Goal: Communication & Community: Answer question/provide support

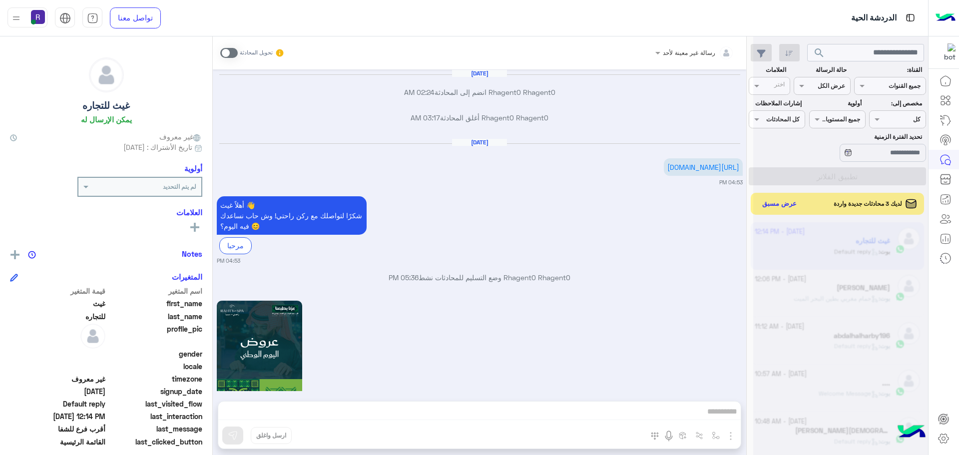
scroll to position [377, 0]
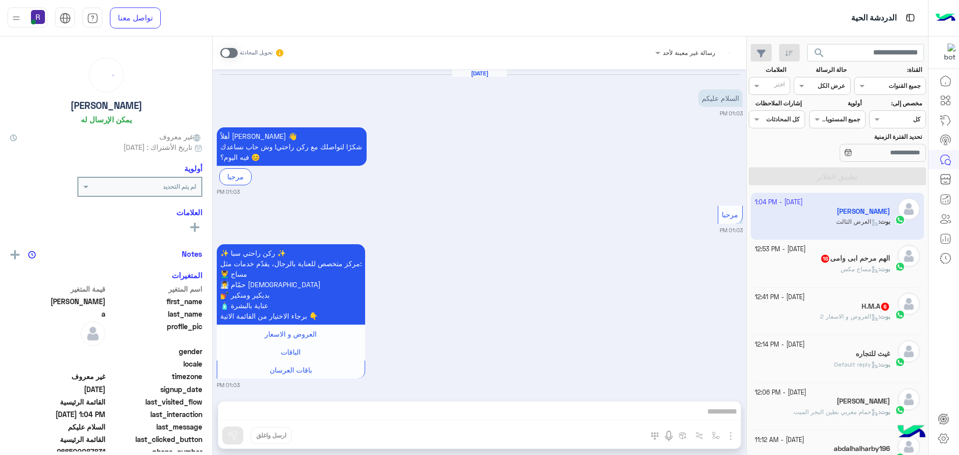
scroll to position [1614, 0]
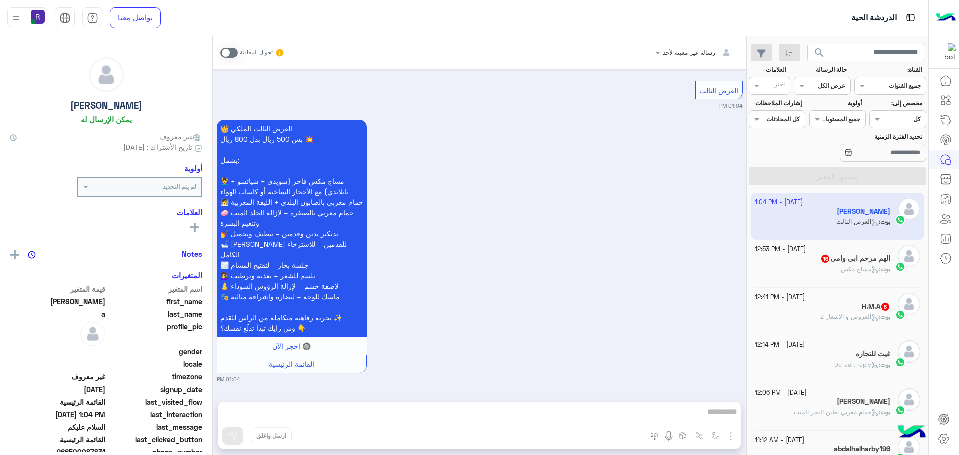
click at [827, 314] on span "العروض و الاسعار 2" at bounding box center [849, 316] width 58 height 7
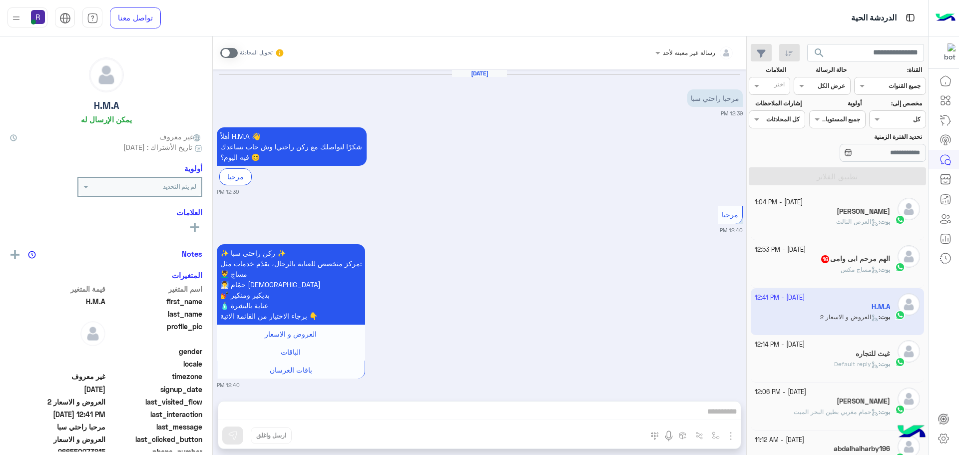
scroll to position [665, 0]
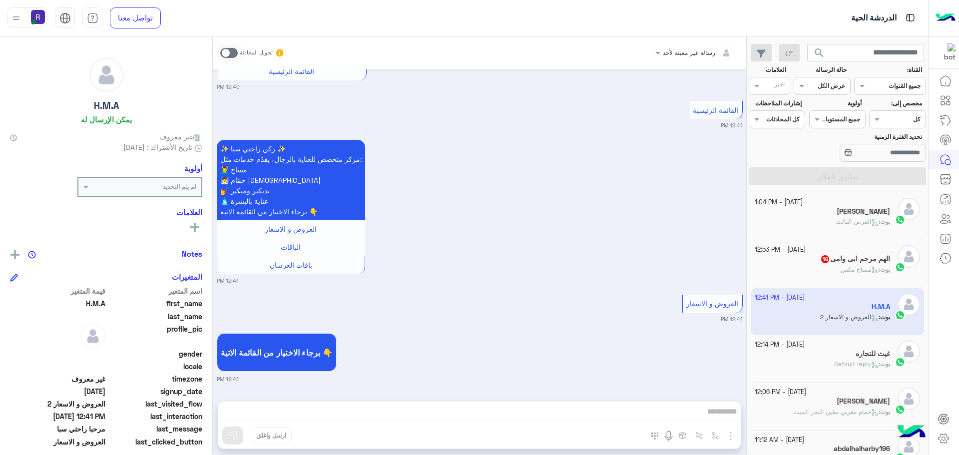
click at [232, 50] on span at bounding box center [228, 53] width 17 height 10
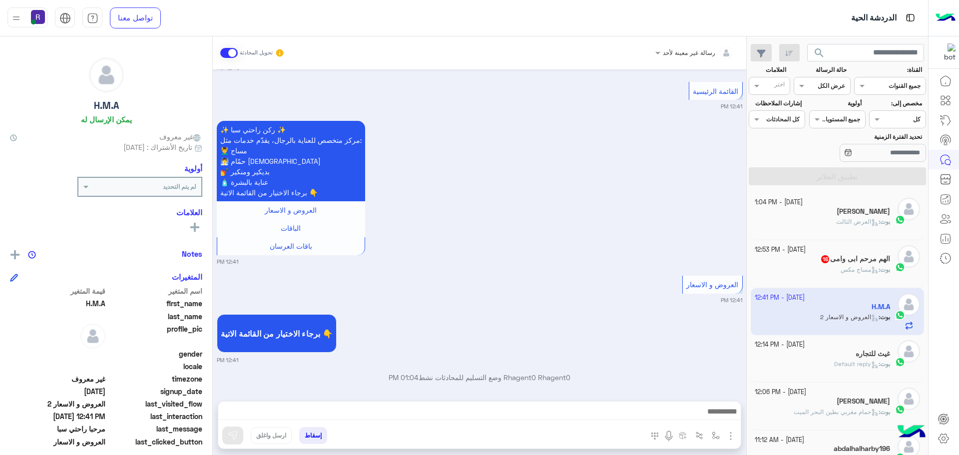
scroll to position [691, 0]
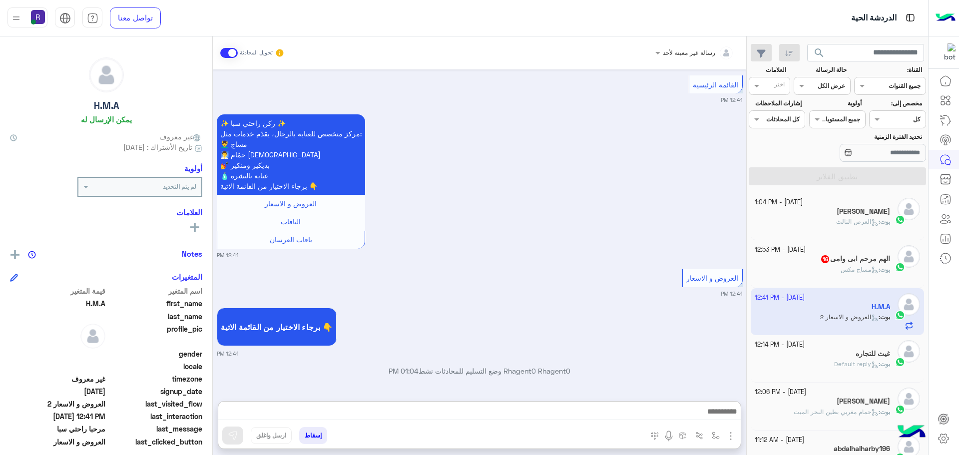
drag, startPoint x: 610, startPoint y: 413, endPoint x: 649, endPoint y: 314, distance: 106.3
click at [649, 314] on div "برجاء الاختيار من القائمة الاتية 👇 12:41 PM" at bounding box center [480, 331] width 526 height 52
click at [714, 433] on img "button" at bounding box center [716, 436] width 8 height 8
click at [700, 416] on input "text" at bounding box center [693, 412] width 50 height 9
click at [624, 318] on div "برجاء الاختيار من القائمة الاتية 👇 12:41 PM" at bounding box center [480, 331] width 526 height 52
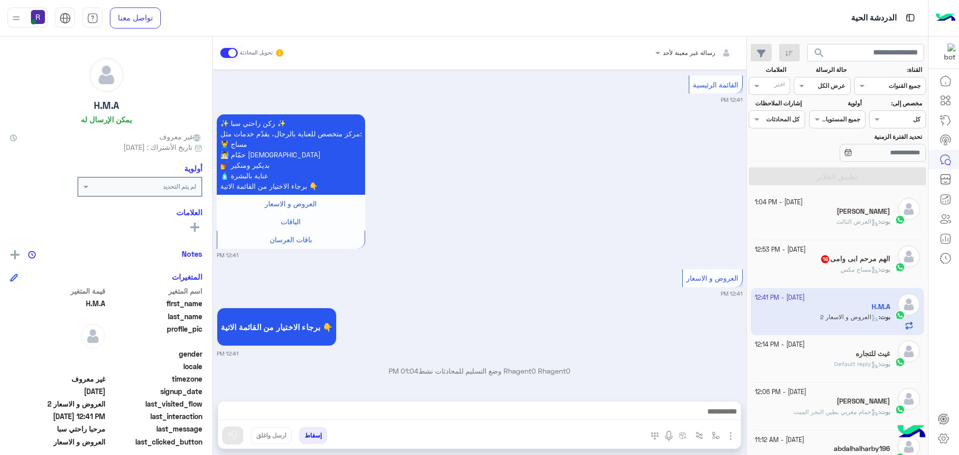
click at [729, 435] on img "button" at bounding box center [731, 436] width 12 height 12
click at [723, 419] on button "الصور" at bounding box center [715, 414] width 42 height 20
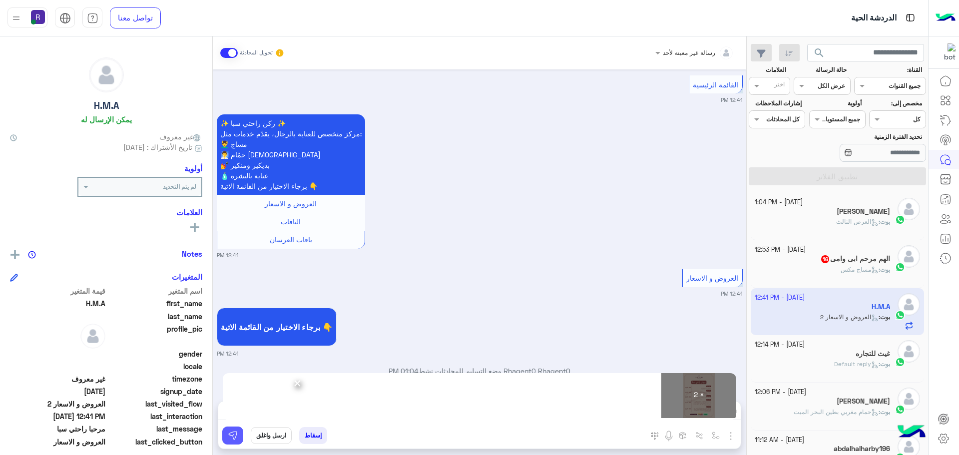
click at [235, 435] on img at bounding box center [233, 436] width 10 height 10
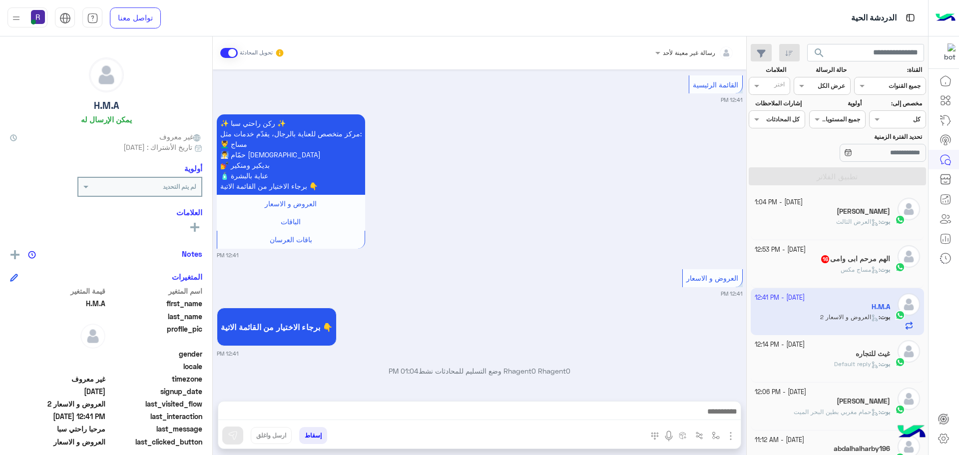
drag, startPoint x: 347, startPoint y: 413, endPoint x: 455, endPoint y: 273, distance: 176.0
click at [455, 273] on div "العروض و الاسعار 12:41 PM" at bounding box center [480, 282] width 526 height 31
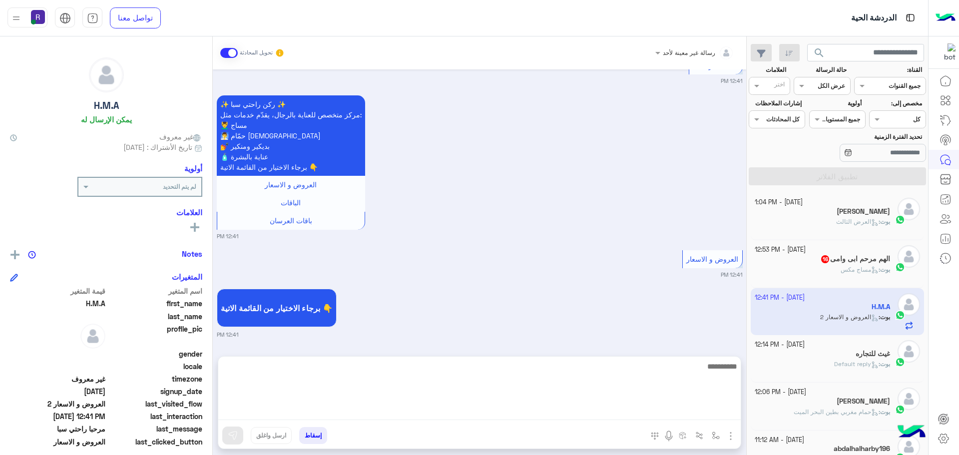
click at [420, 414] on textarea at bounding box center [479, 390] width 523 height 60
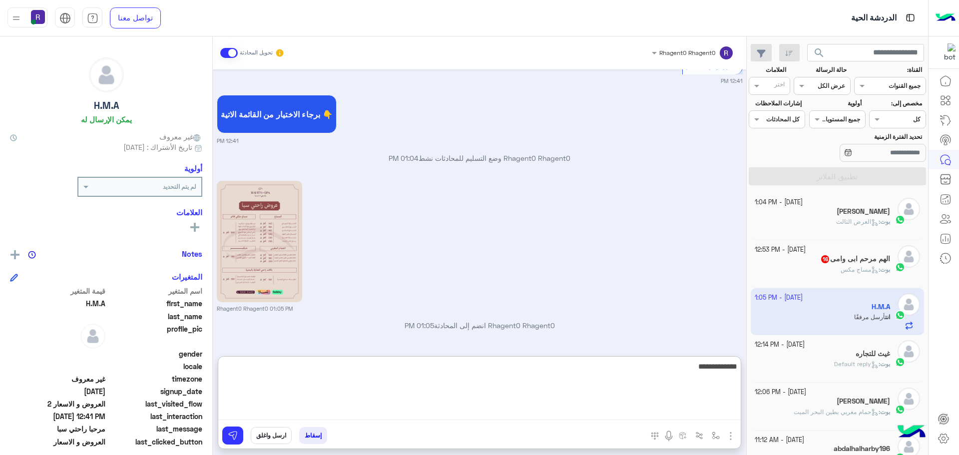
scroll to position [1046, 0]
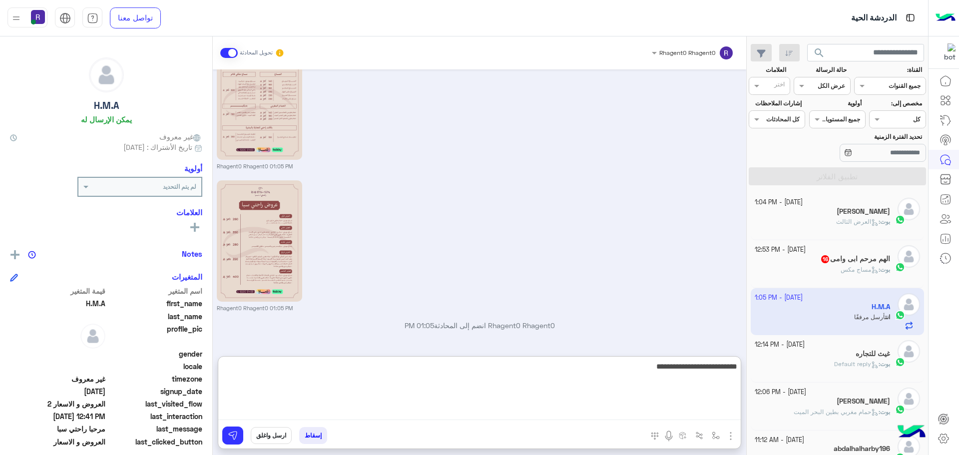
type textarea "**********"
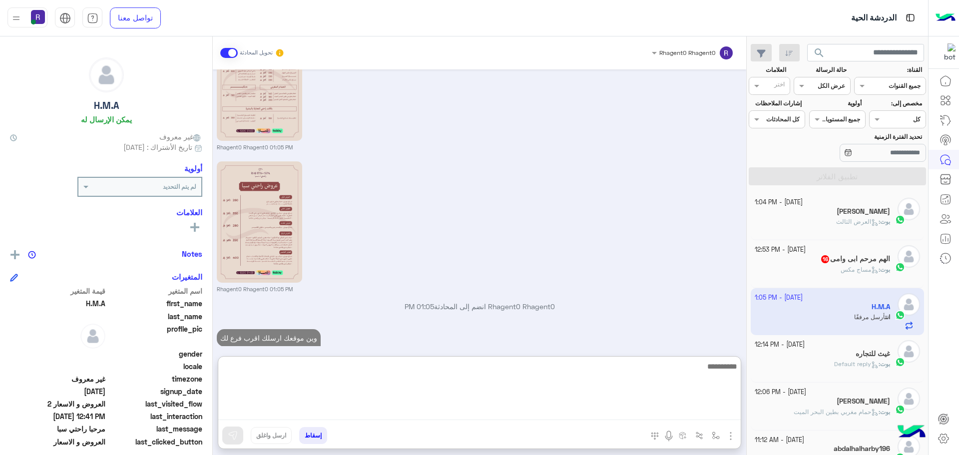
scroll to position [1084, 0]
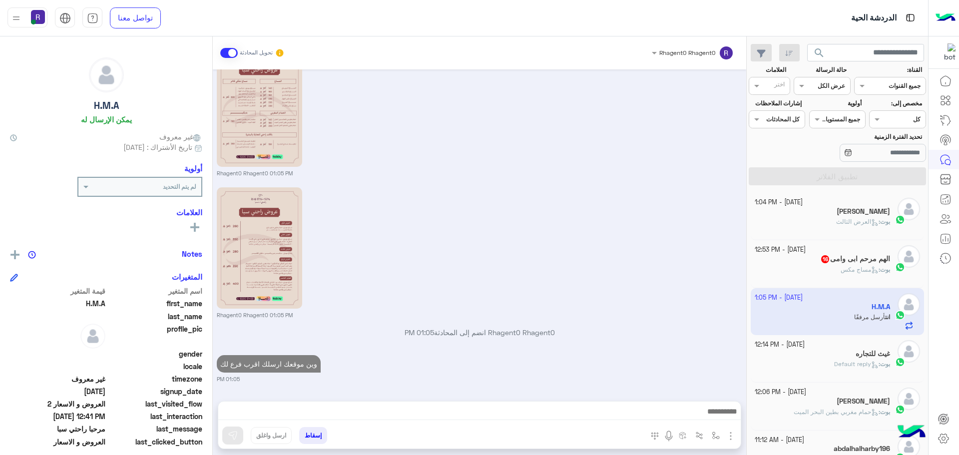
click at [671, 271] on div "Rhagent0 Rhagent0 01:05 PM" at bounding box center [480, 252] width 526 height 134
click at [300, 364] on p "وين موقعك ارسلك اقرب فرع لك" at bounding box center [269, 363] width 104 height 17
type textarea "*****"
click at [300, 364] on p "وين موقعك ارسلك اقرب فرع لك" at bounding box center [269, 363] width 104 height 17
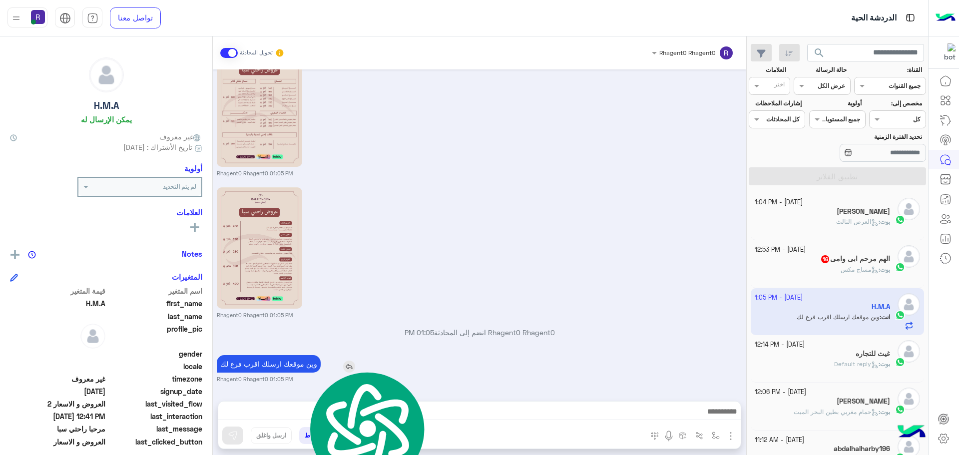
click at [300, 364] on p "وين موقعك ارسلك اقرب فرع لك" at bounding box center [269, 363] width 104 height 17
copy app-msgs-text
click at [823, 259] on span "16" at bounding box center [825, 259] width 8 height 8
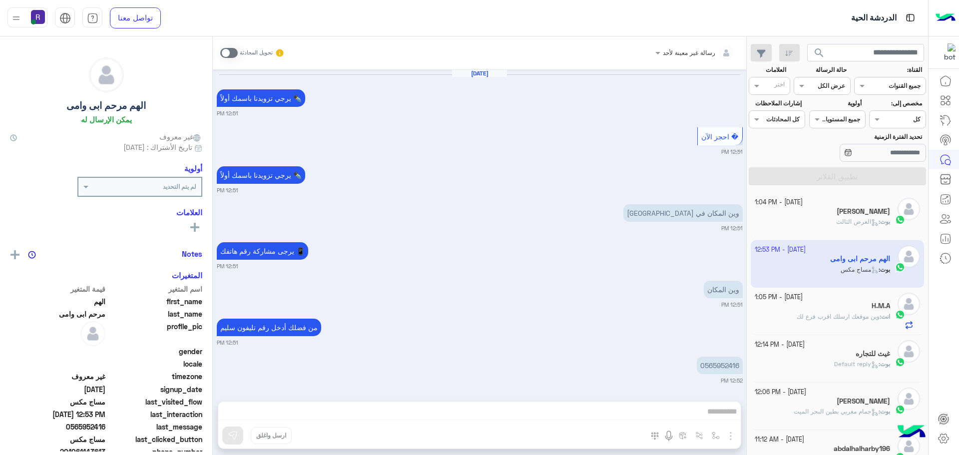
scroll to position [803, 0]
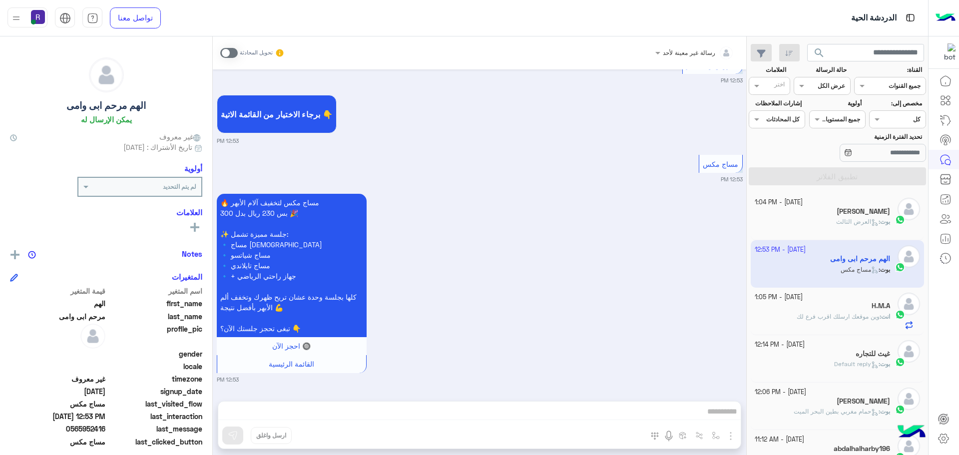
click at [232, 51] on span at bounding box center [228, 53] width 17 height 10
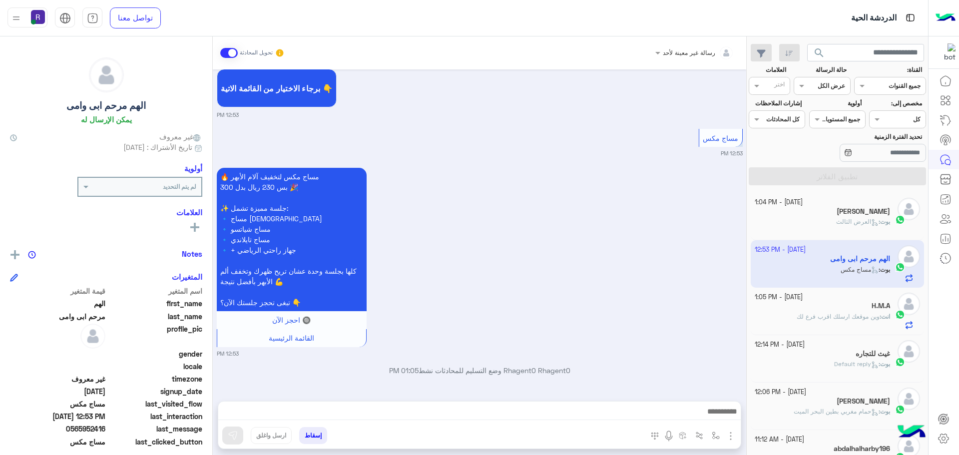
click at [729, 434] on img "button" at bounding box center [731, 436] width 12 height 12
click at [728, 418] on img at bounding box center [728, 414] width 8 height 11
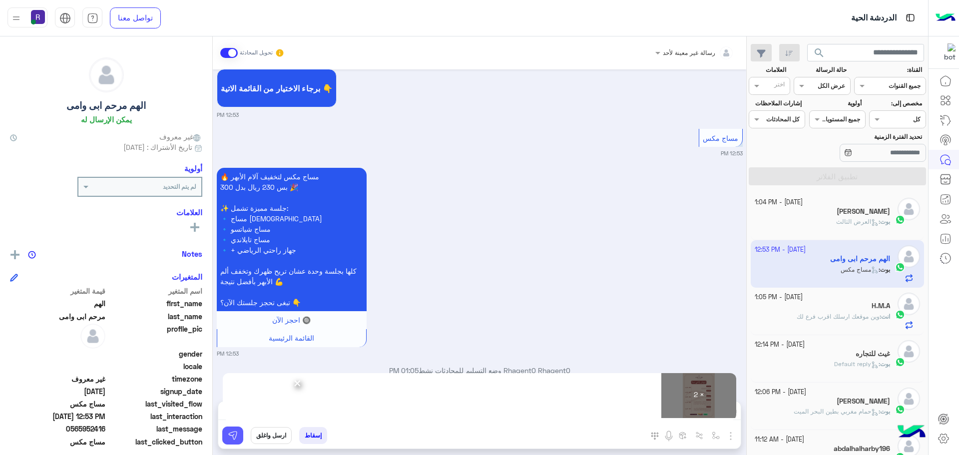
click at [240, 439] on button at bounding box center [232, 436] width 21 height 18
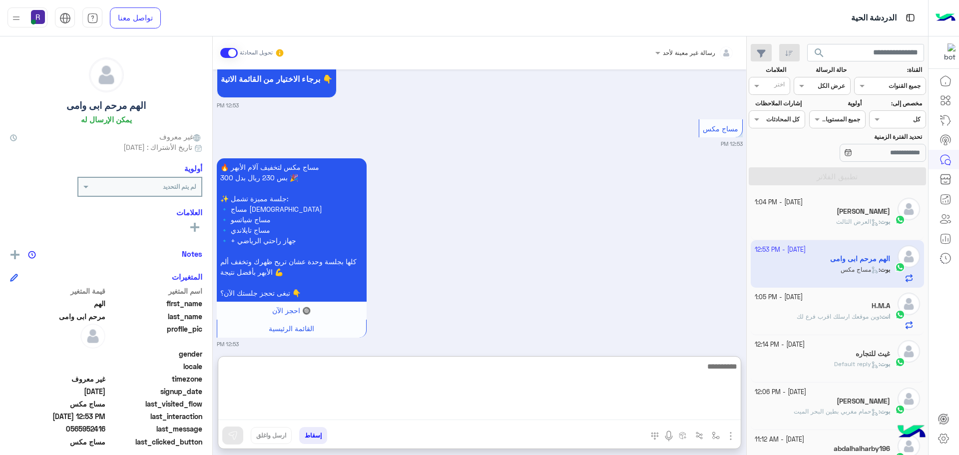
paste textarea "**********"
type textarea "**********"
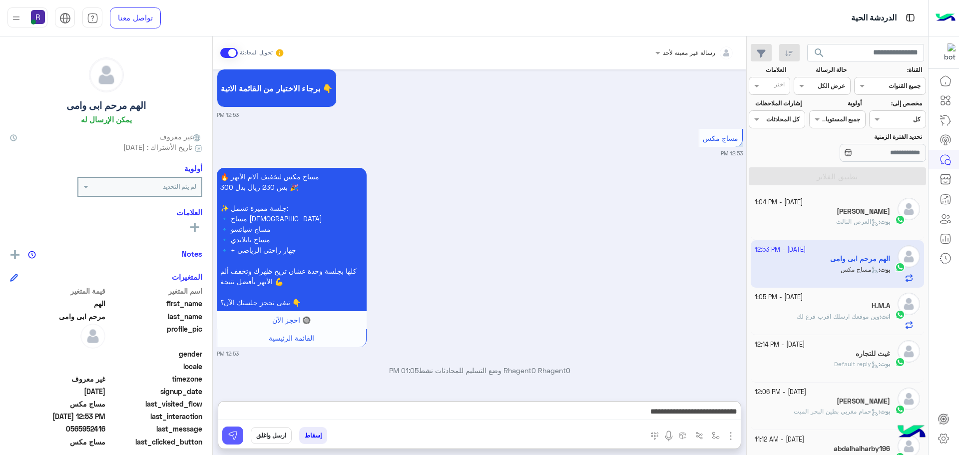
click at [237, 440] on img at bounding box center [233, 436] width 10 height 10
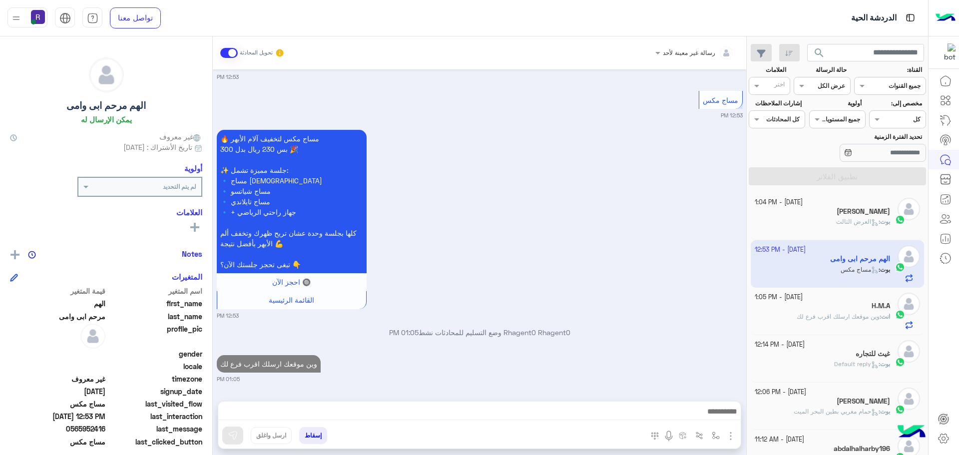
scroll to position [867, 0]
click at [879, 225] on b "بوت :" at bounding box center [884, 221] width 11 height 7
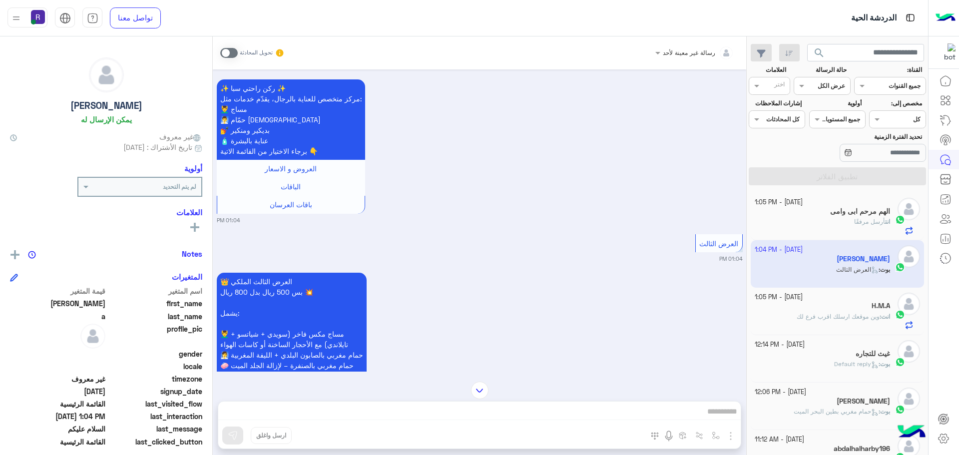
scroll to position [1314, 0]
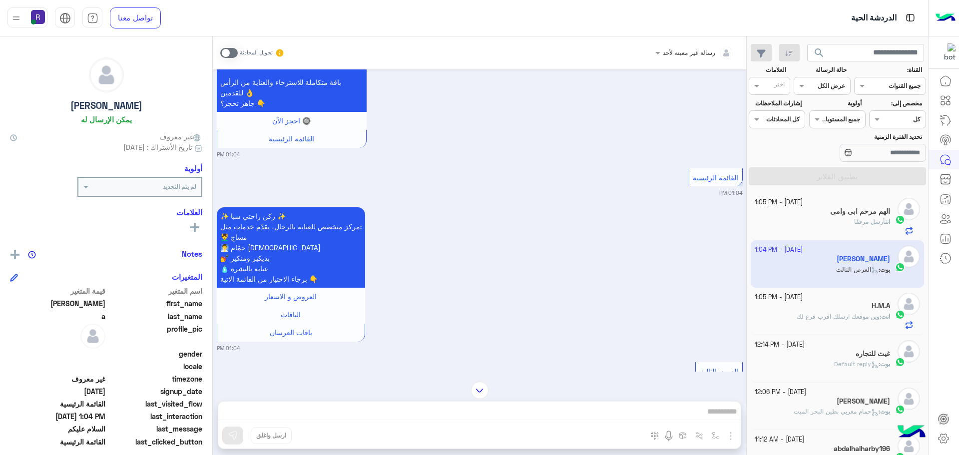
click at [235, 52] on span at bounding box center [228, 53] width 17 height 10
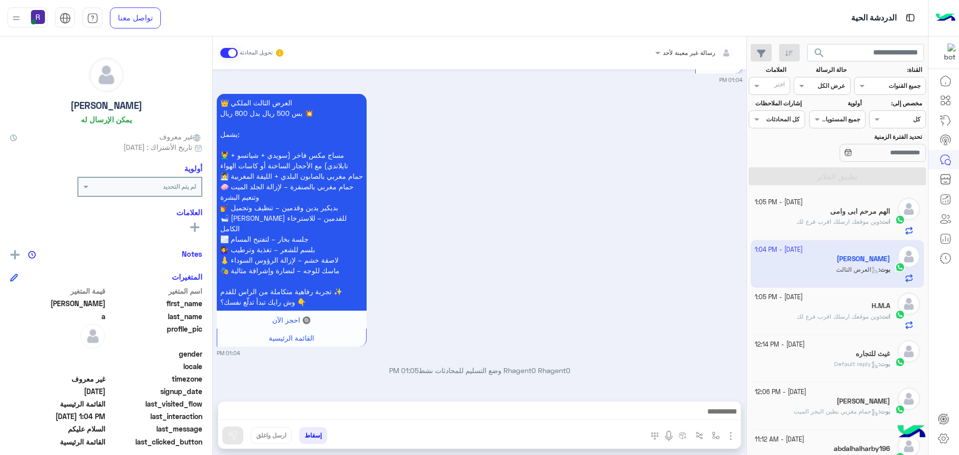
click at [731, 433] on img "button" at bounding box center [731, 436] width 12 height 12
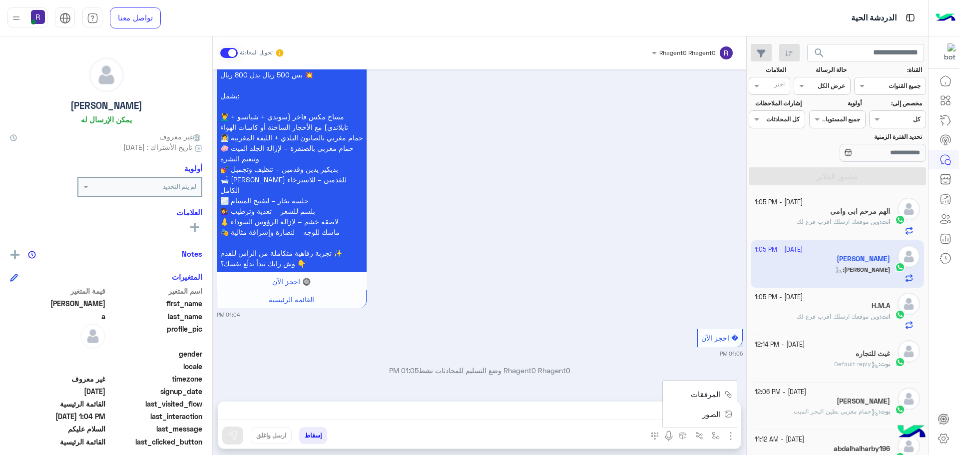
click at [720, 414] on span "الصور" at bounding box center [711, 414] width 18 height 11
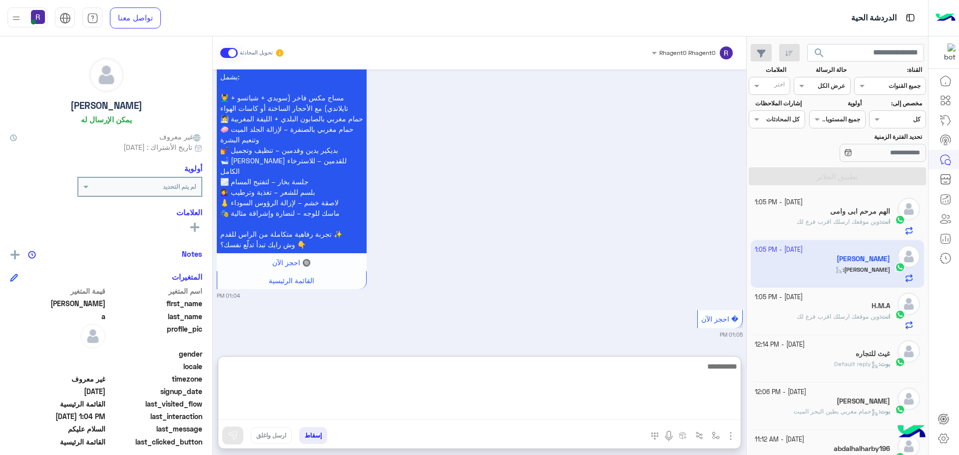
paste textarea "**********"
type textarea "**********"
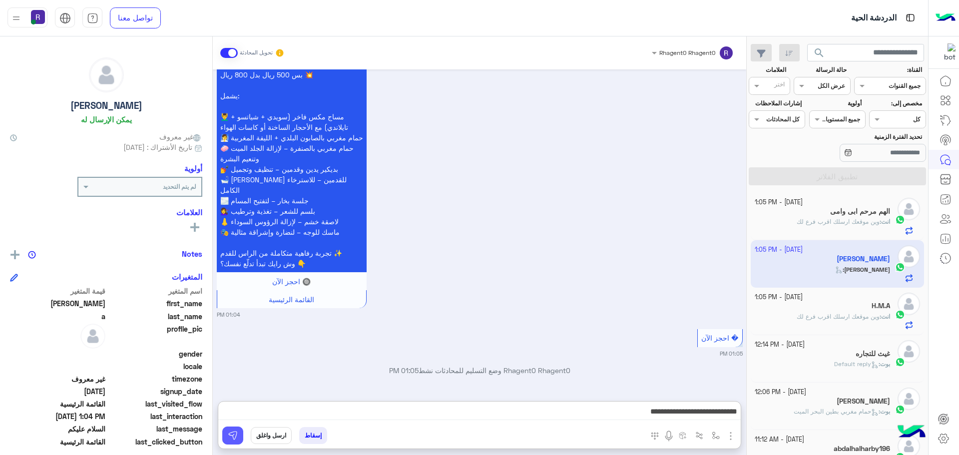
click at [233, 441] on button at bounding box center [232, 436] width 21 height 18
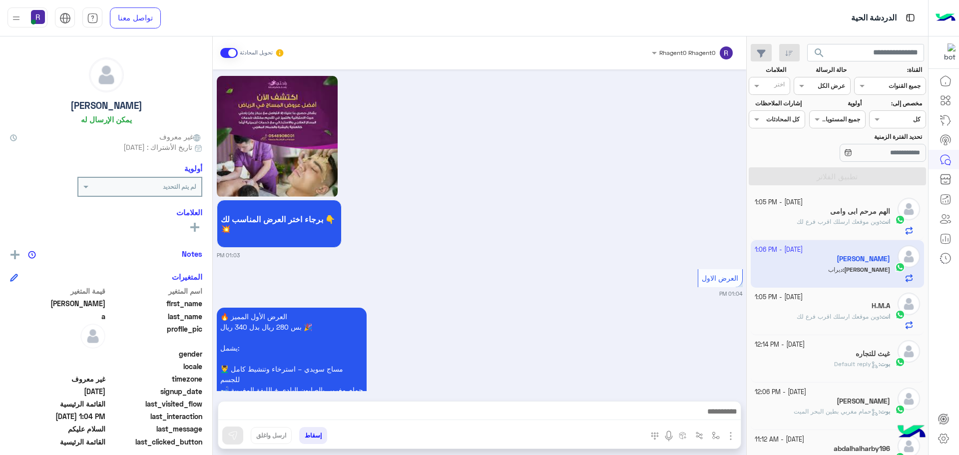
scroll to position [1780, 0]
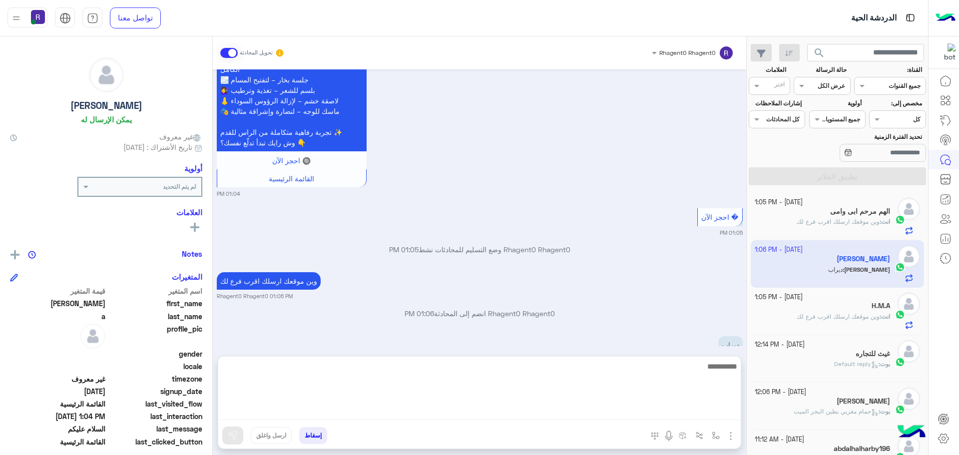
click at [542, 414] on textarea at bounding box center [479, 390] width 523 height 60
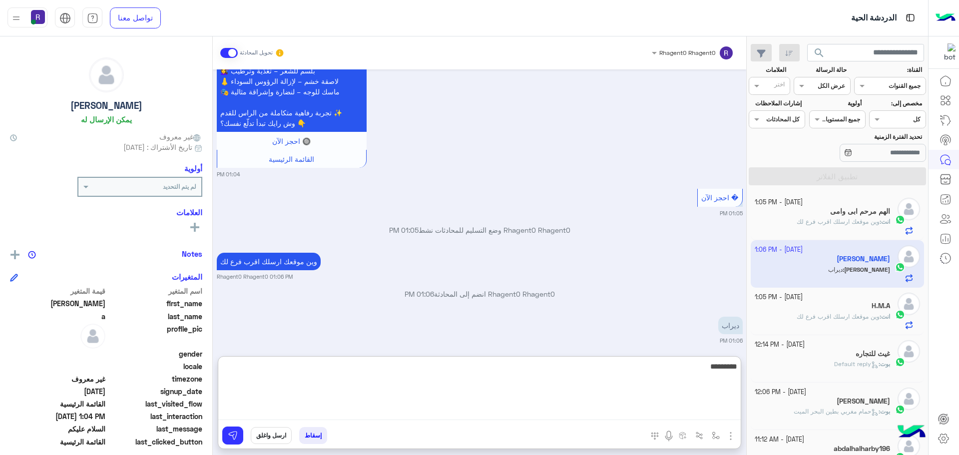
type textarea "*********"
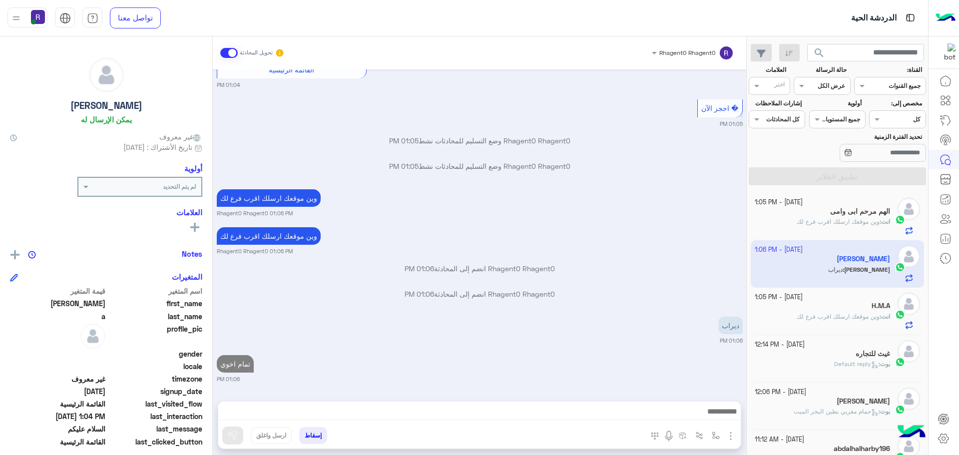
click at [645, 319] on div "Sep 29, 2025 السلام عليكم 01:03 PM أهلاً abdulrahman 👋 شكرًا لتواصلك مع ركن راح…" at bounding box center [480, 230] width 534 height 322
click at [819, 217] on p "انت : وين موقعك ارسلك اقرب فرع لك" at bounding box center [843, 221] width 93 height 9
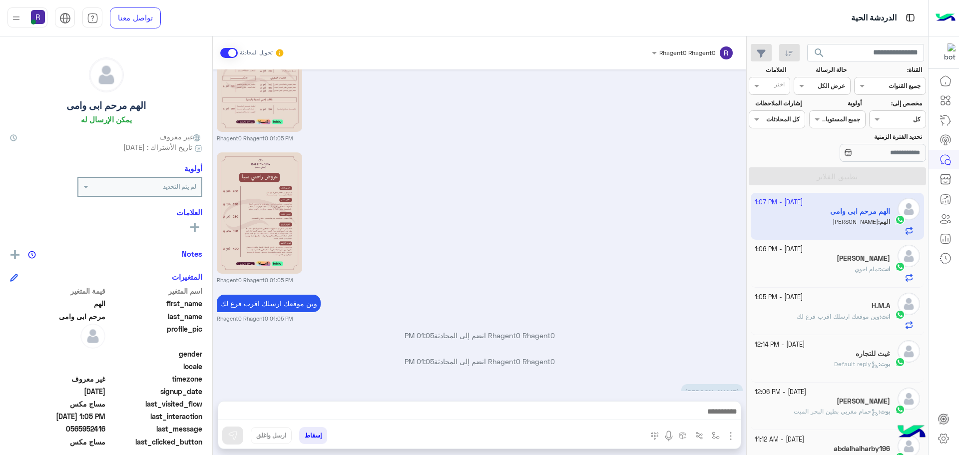
scroll to position [1011, 0]
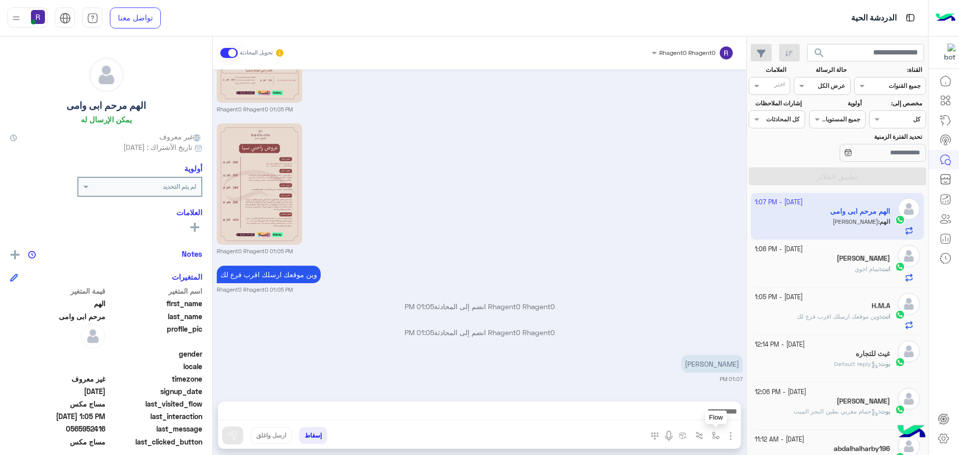
click at [716, 436] on img "button" at bounding box center [716, 436] width 8 height 8
click at [708, 421] on div "أدخل اسم مجموعة الرسائل" at bounding box center [681, 414] width 86 height 18
click at [709, 356] on span "لبن" at bounding box center [713, 352] width 10 height 9
type textarea "***"
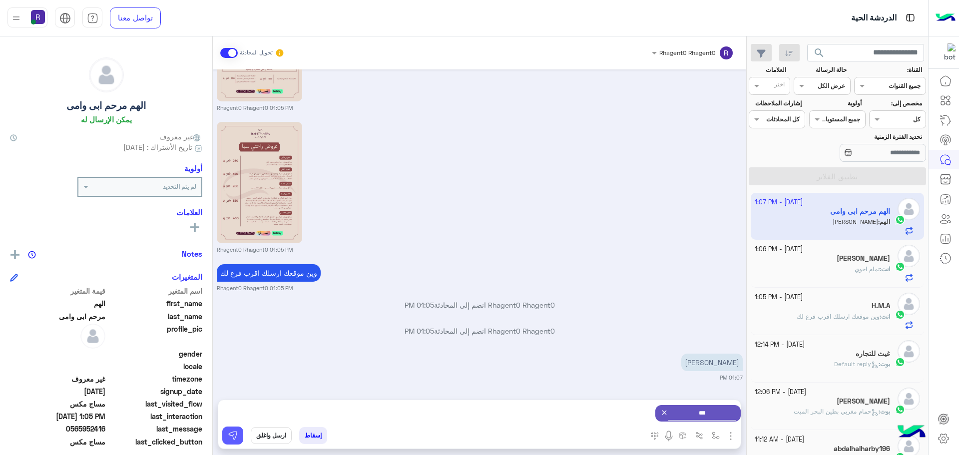
click at [235, 433] on img at bounding box center [233, 436] width 10 height 10
click at [805, 276] on div "انت : تمام اخوي" at bounding box center [823, 273] width 136 height 17
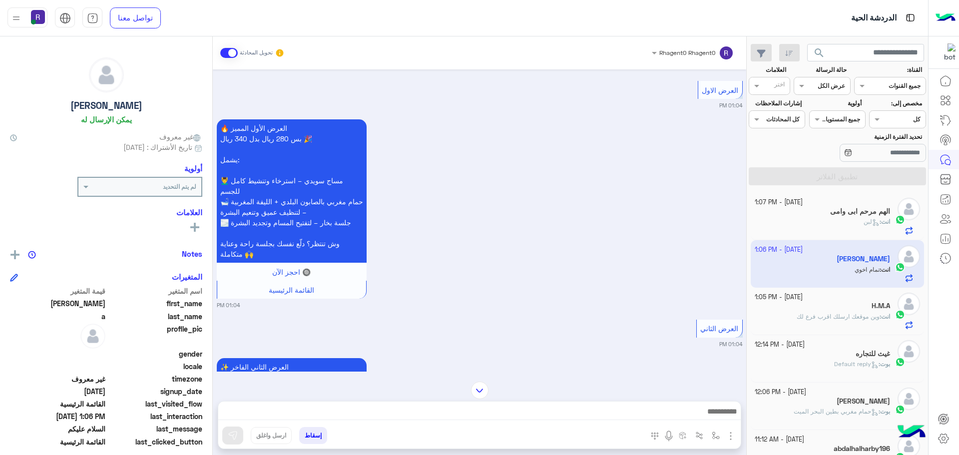
scroll to position [510, 0]
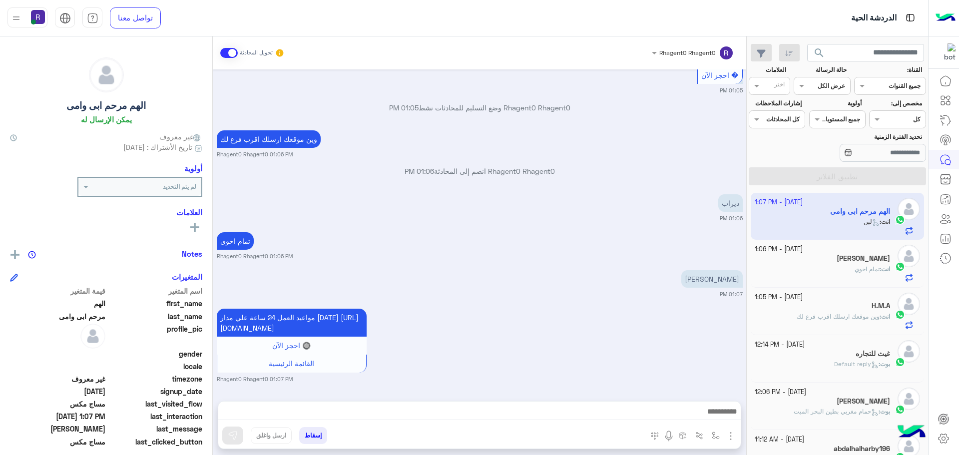
click at [848, 273] on div "انت : تمام اخوي" at bounding box center [823, 273] width 136 height 17
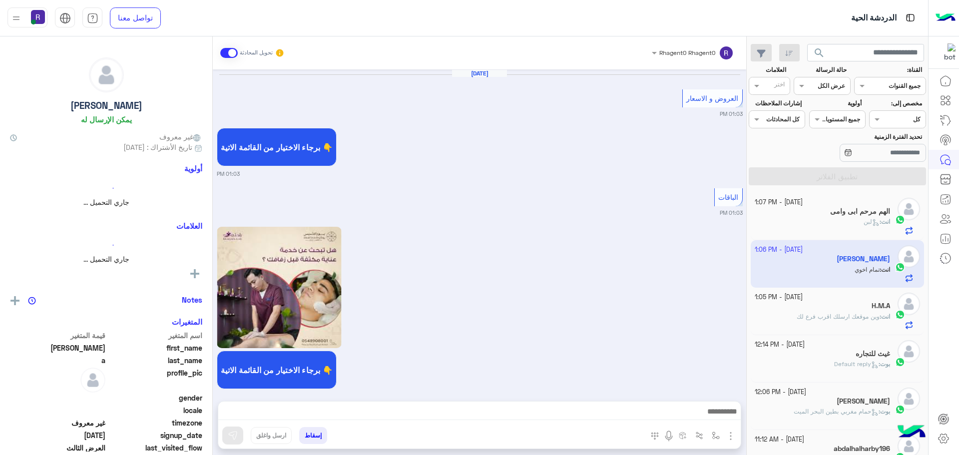
scroll to position [1509, 0]
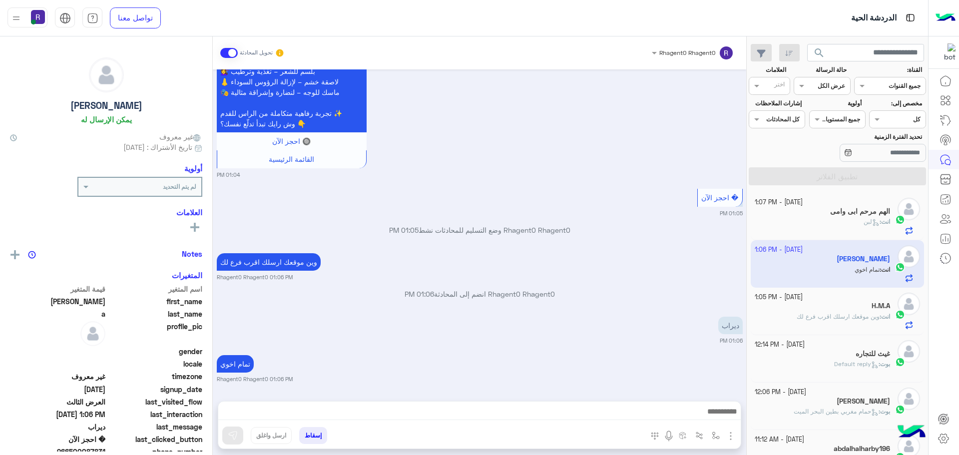
click at [862, 312] on p "انت : وين موقعك ارسلك اقرب فرع لك" at bounding box center [843, 316] width 93 height 9
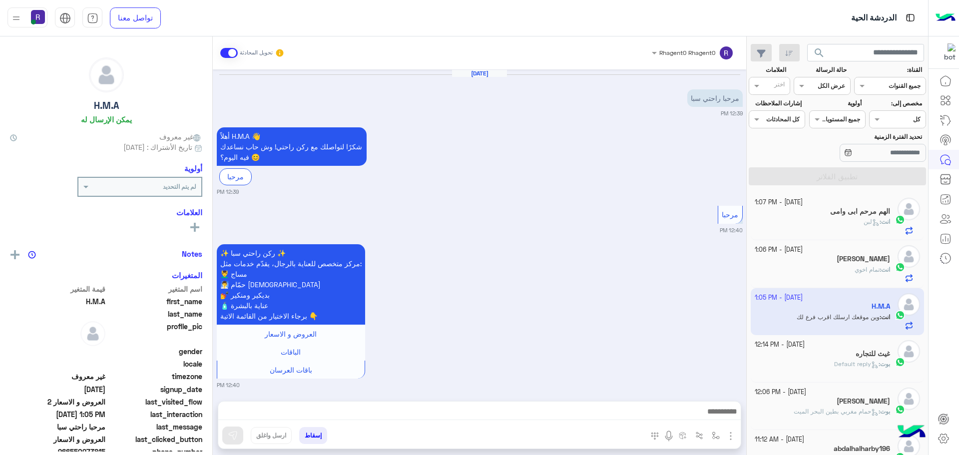
scroll to position [1039, 0]
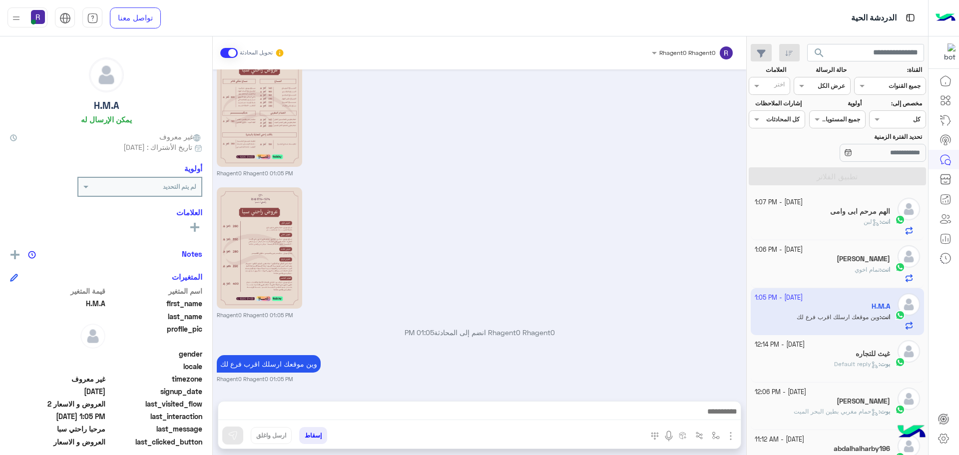
click at [838, 359] on div "غيث للتجاره" at bounding box center [823, 355] width 136 height 10
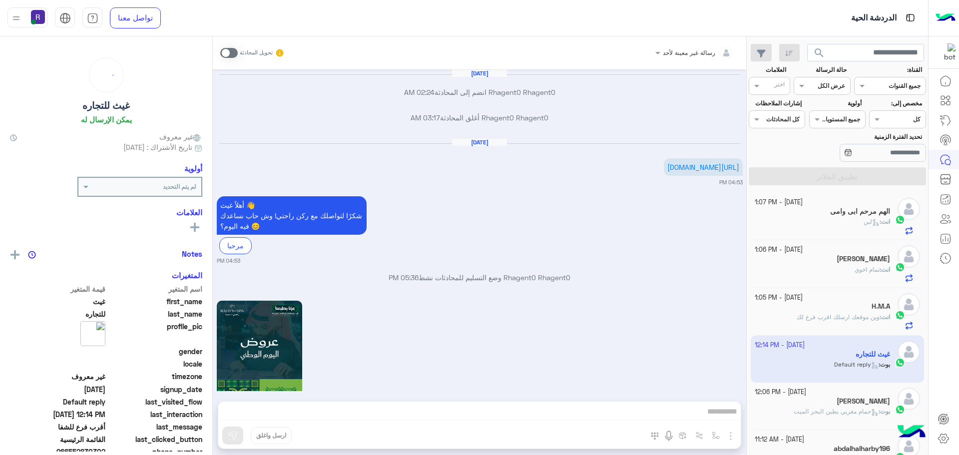
scroll to position [1401, 0]
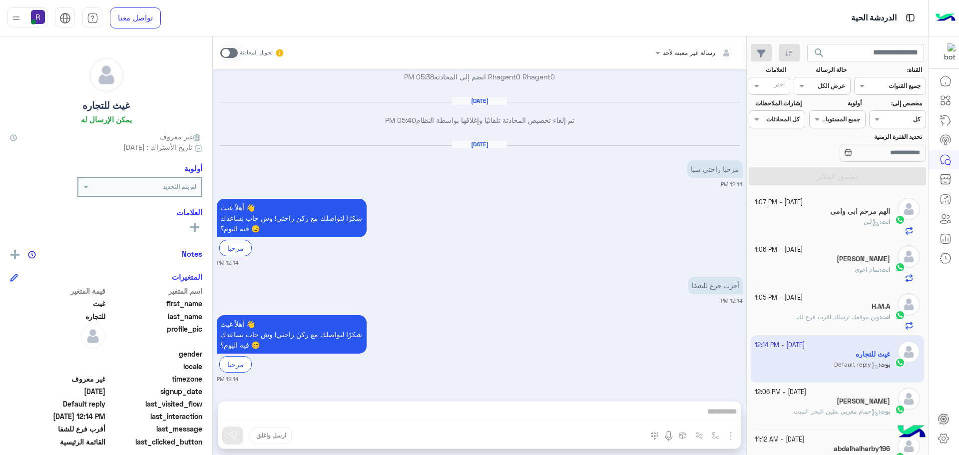
click at [836, 402] on div "[PERSON_NAME]" at bounding box center [823, 402] width 136 height 10
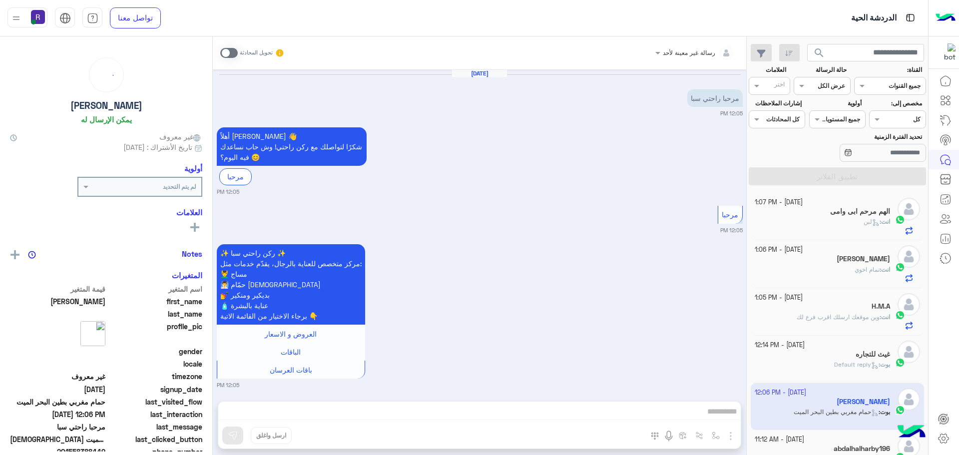
scroll to position [1046, 0]
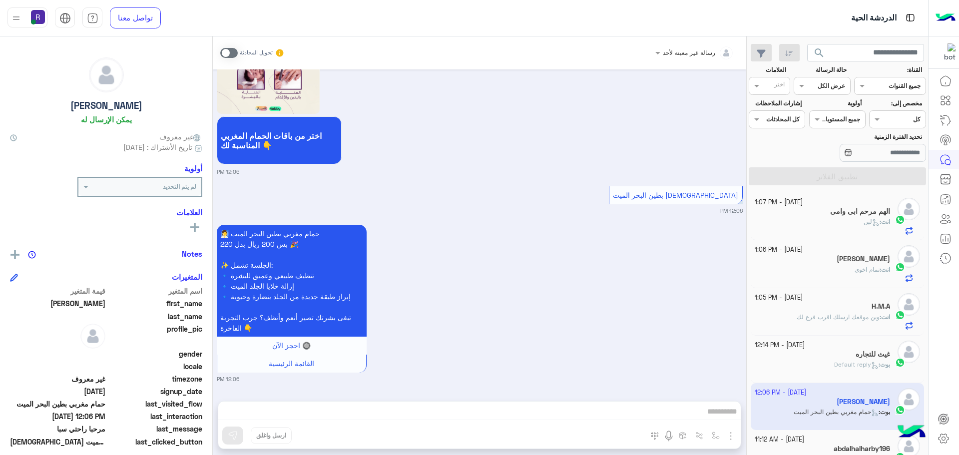
click at [852, 216] on div "الهم مرحم ابى وامى" at bounding box center [823, 212] width 136 height 10
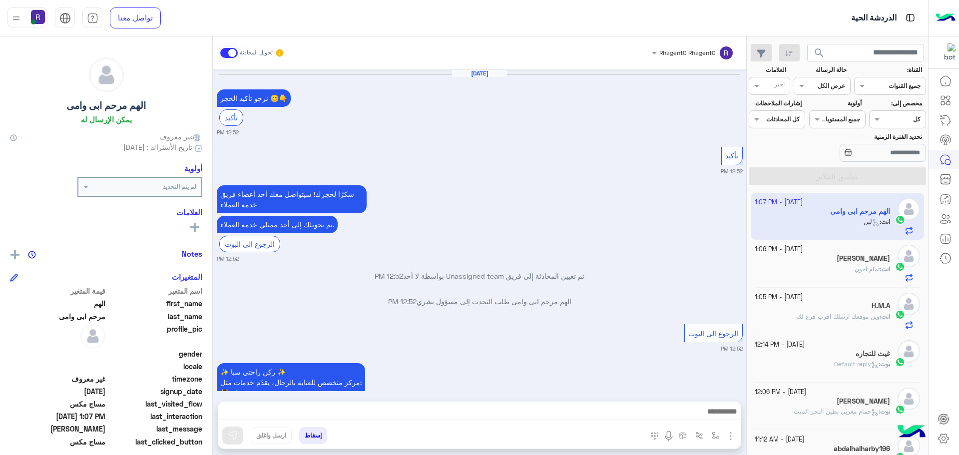
scroll to position [1030, 0]
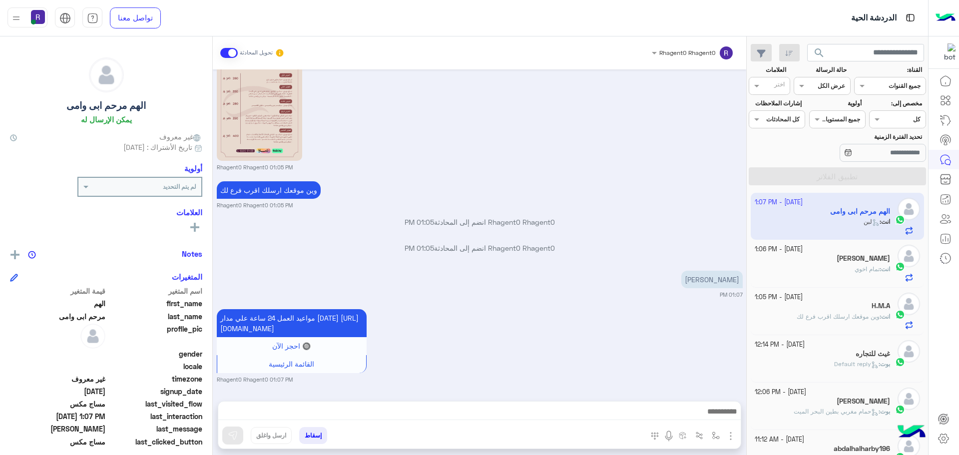
click at [859, 276] on div "انت : تمام اخوي" at bounding box center [823, 273] width 136 height 17
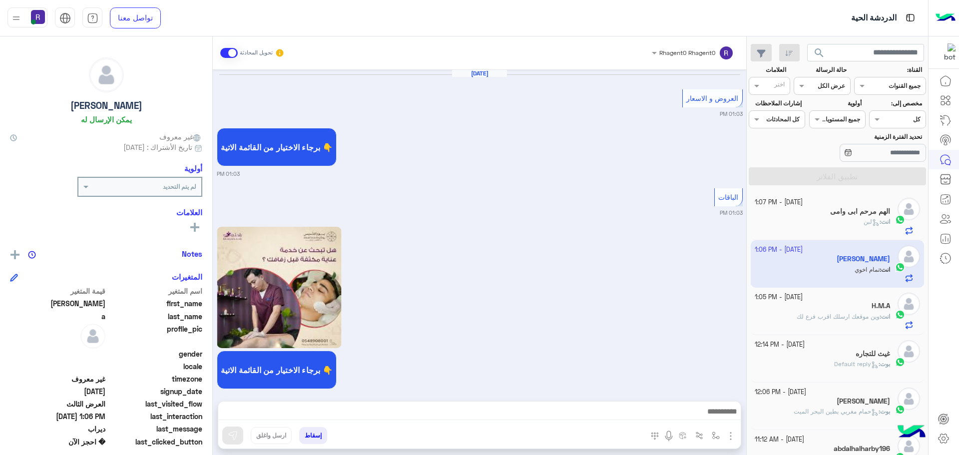
scroll to position [1509, 0]
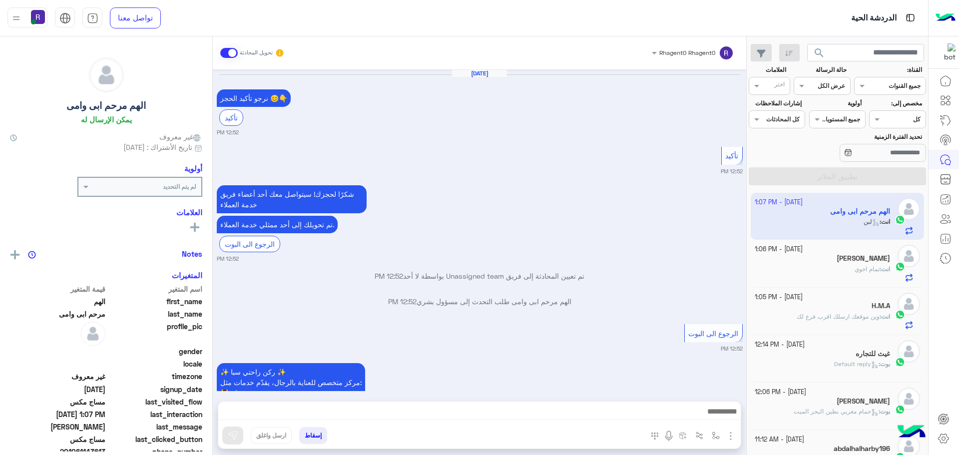
scroll to position [2842, 0]
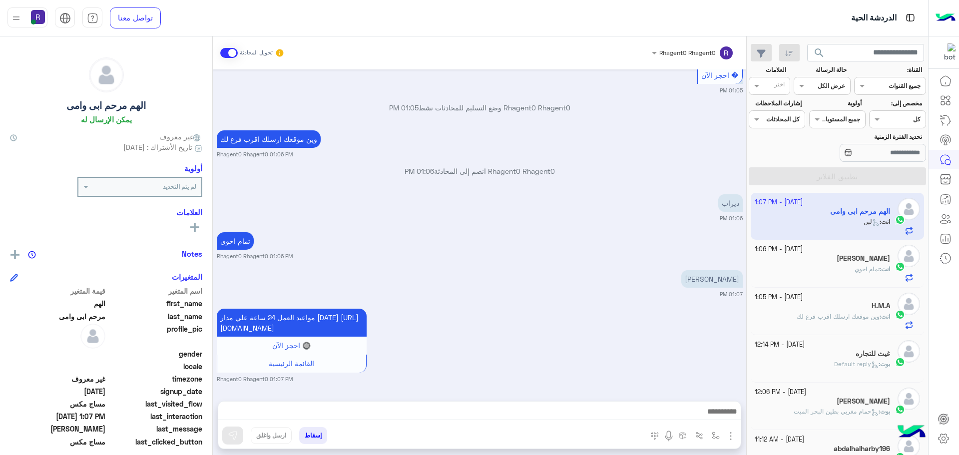
click at [839, 276] on div "انت : تمام اخوي" at bounding box center [823, 273] width 136 height 17
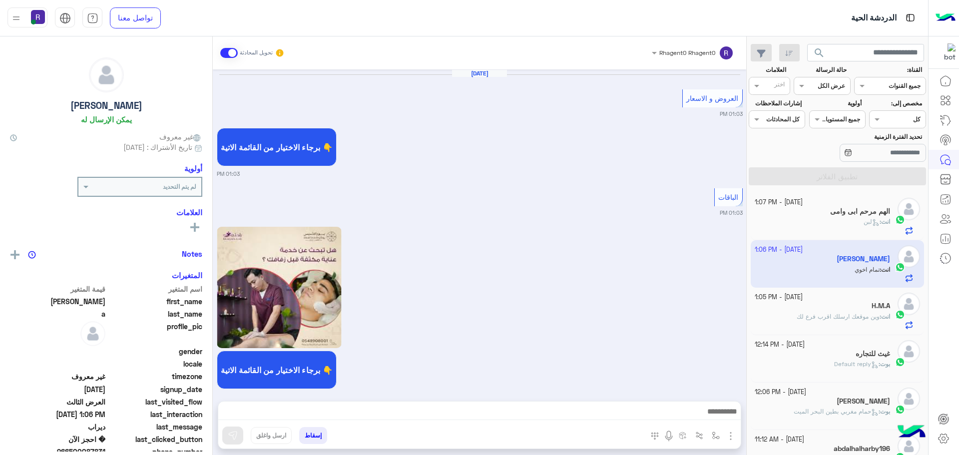
scroll to position [1509, 0]
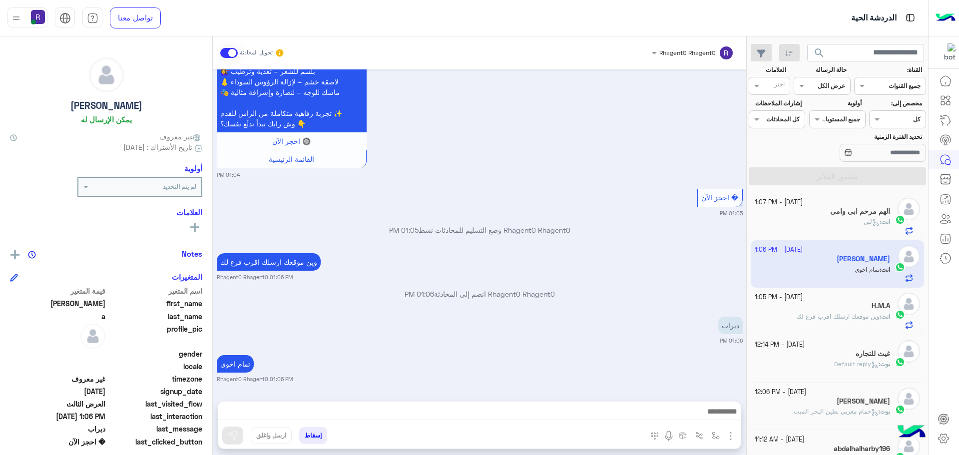
click at [850, 223] on div "انت : لبن" at bounding box center [823, 225] width 136 height 17
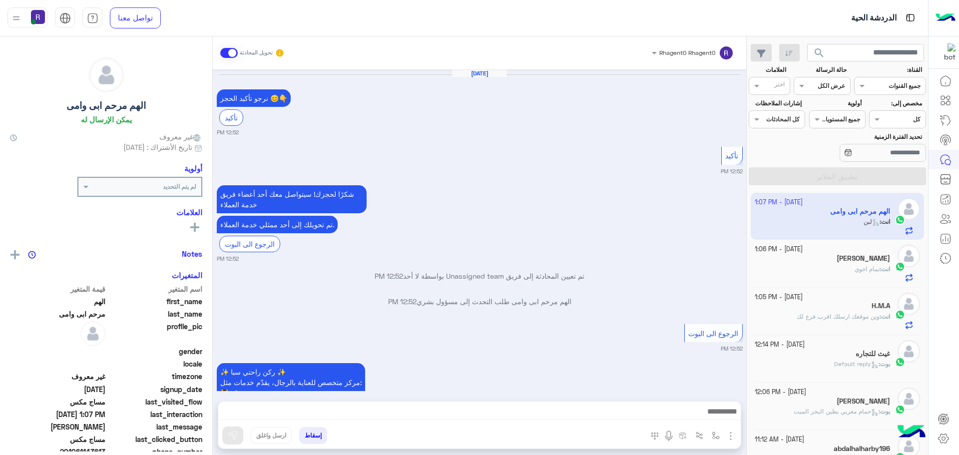
scroll to position [1030, 0]
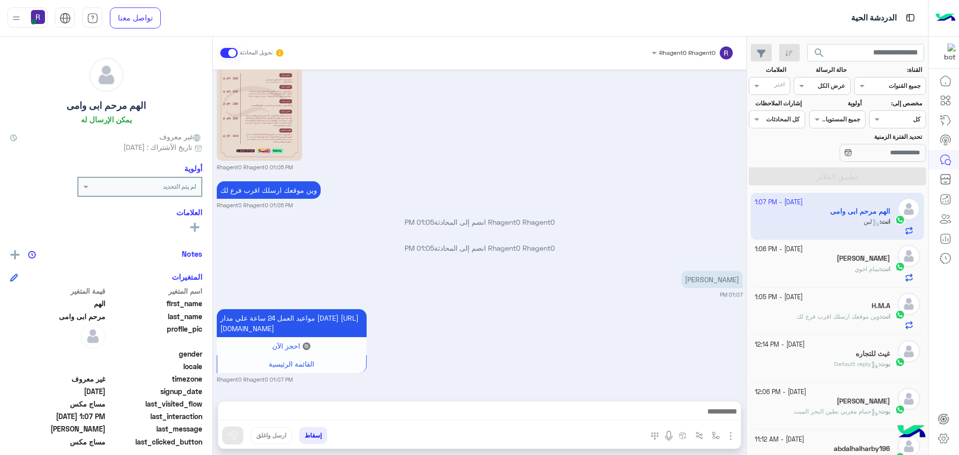
click at [846, 273] on div "انت : تمام اخوي" at bounding box center [823, 273] width 136 height 17
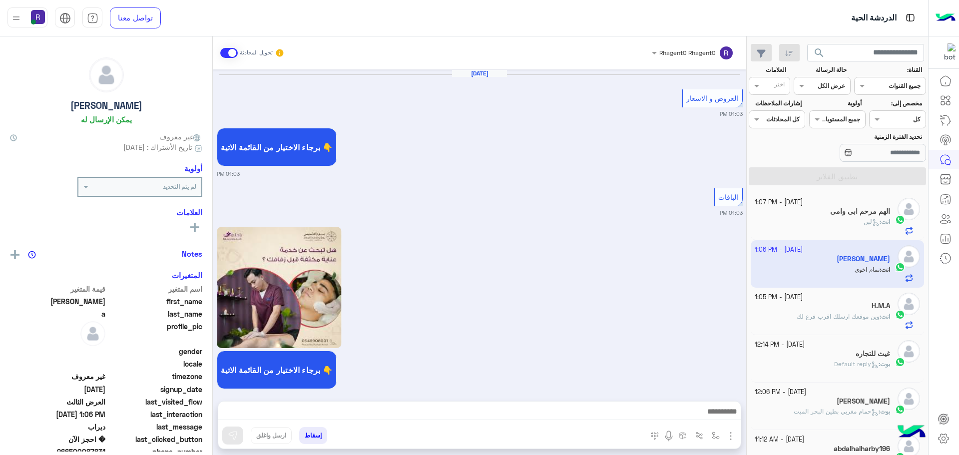
scroll to position [1509, 0]
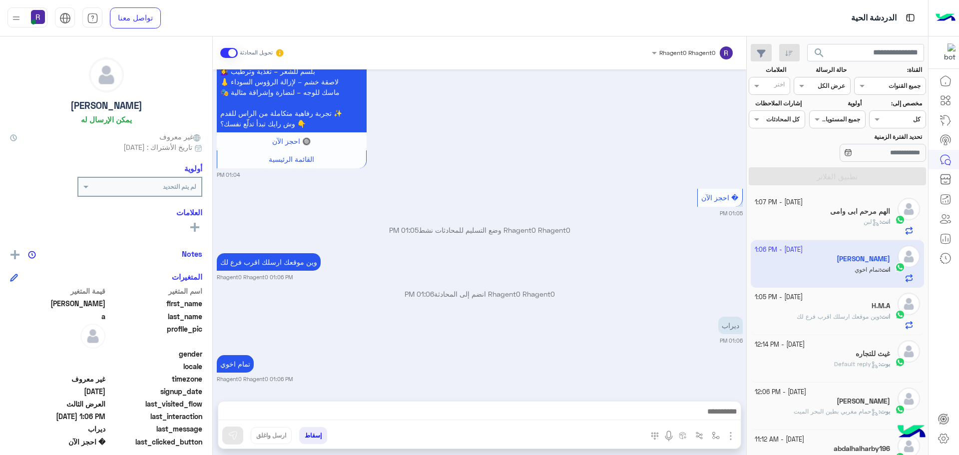
click at [837, 210] on h5 "الهم مرحم ابى وامى" at bounding box center [860, 211] width 60 height 8
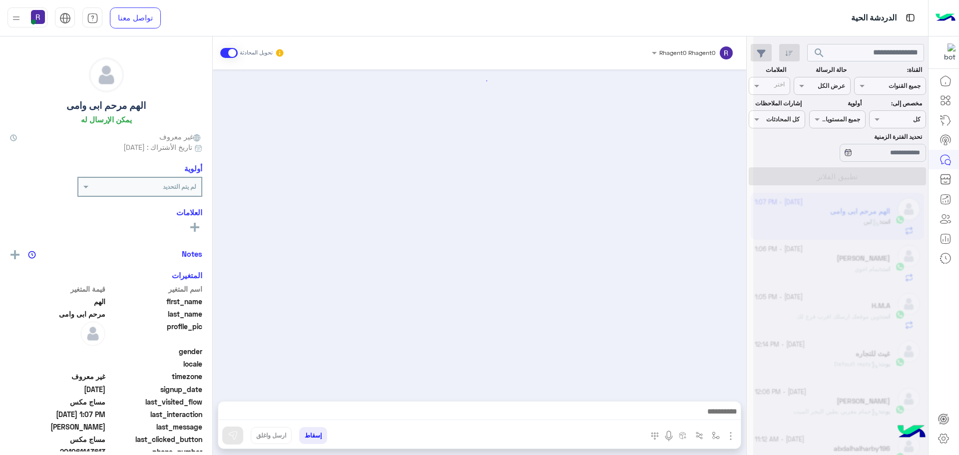
scroll to position [1030, 0]
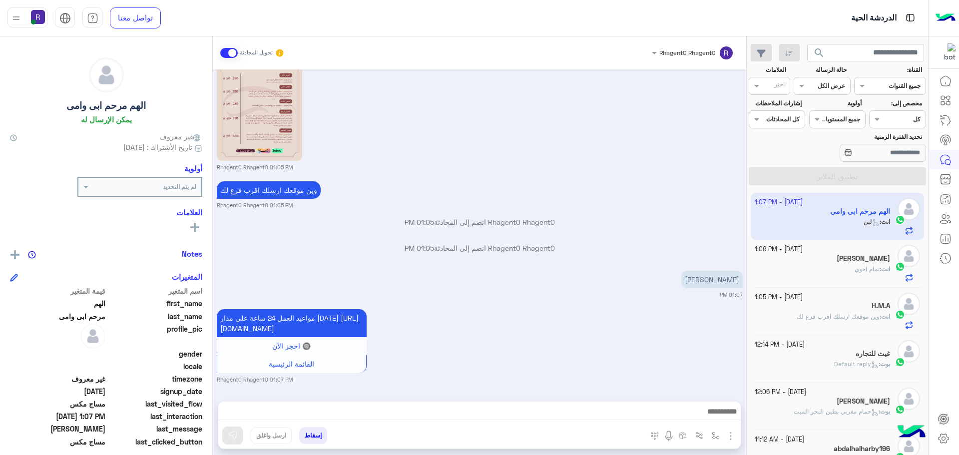
click at [812, 267] on div "انت : تمام اخوي" at bounding box center [823, 273] width 136 height 17
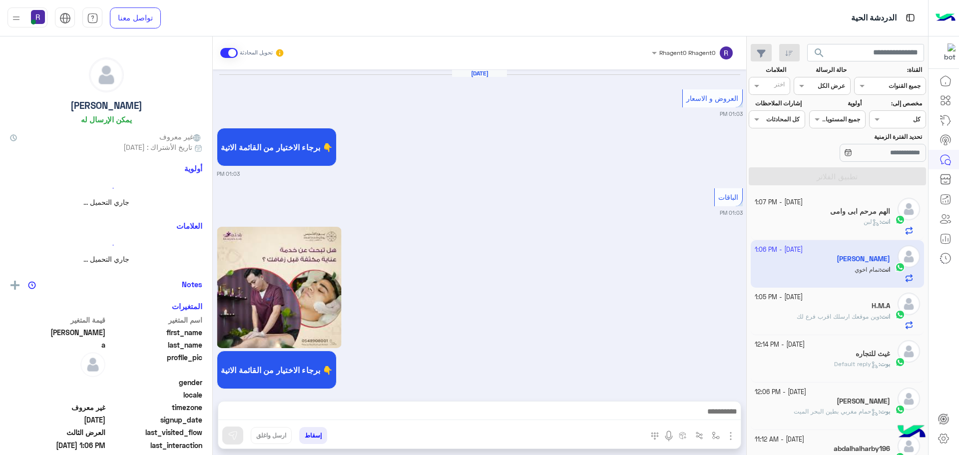
scroll to position [1509, 0]
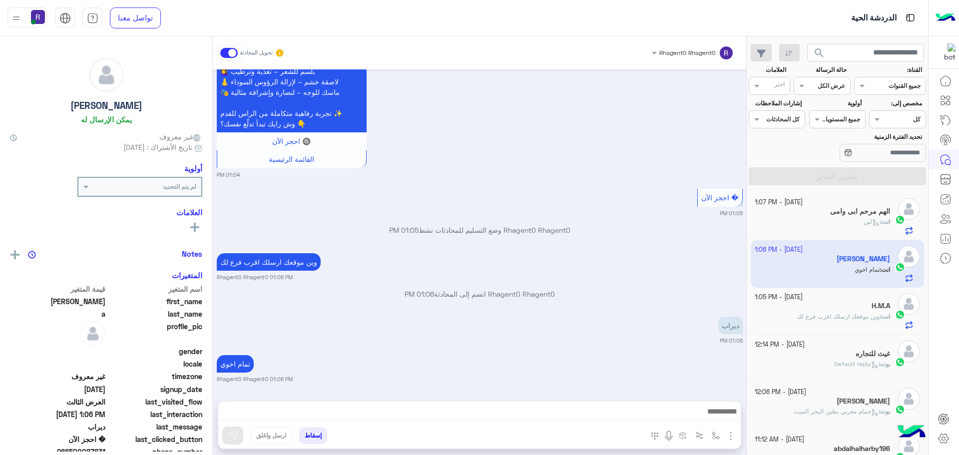
click at [833, 317] on span "وين موقعك ارسلك اقرب فرع لك" at bounding box center [838, 316] width 83 height 7
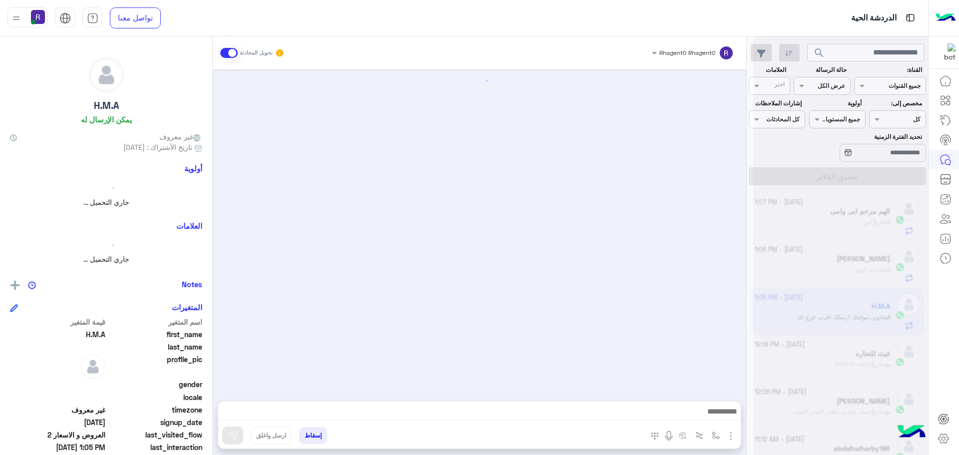
scroll to position [1039, 0]
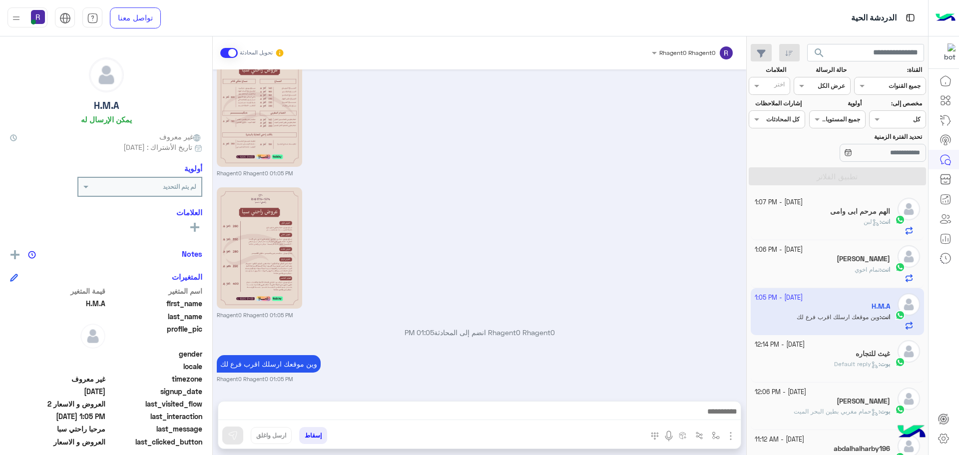
click at [833, 347] on div "[DATE] - 12:14 PM" at bounding box center [823, 344] width 136 height 9
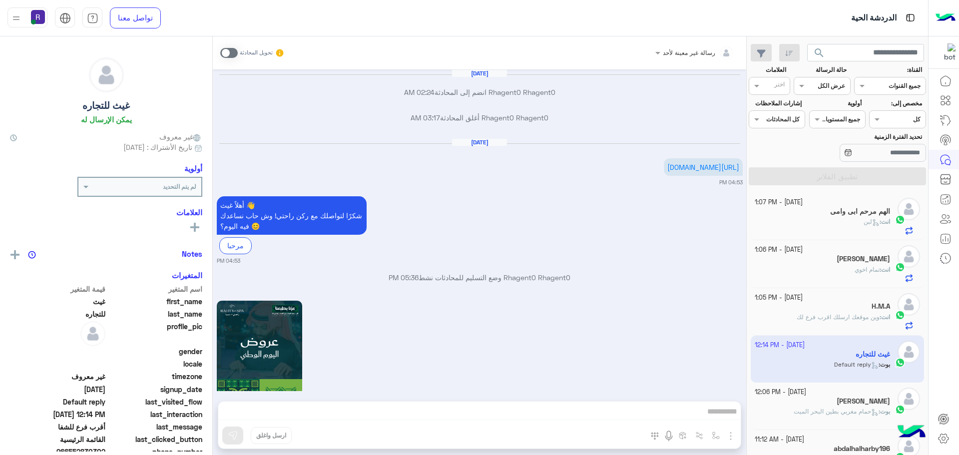
scroll to position [1401, 0]
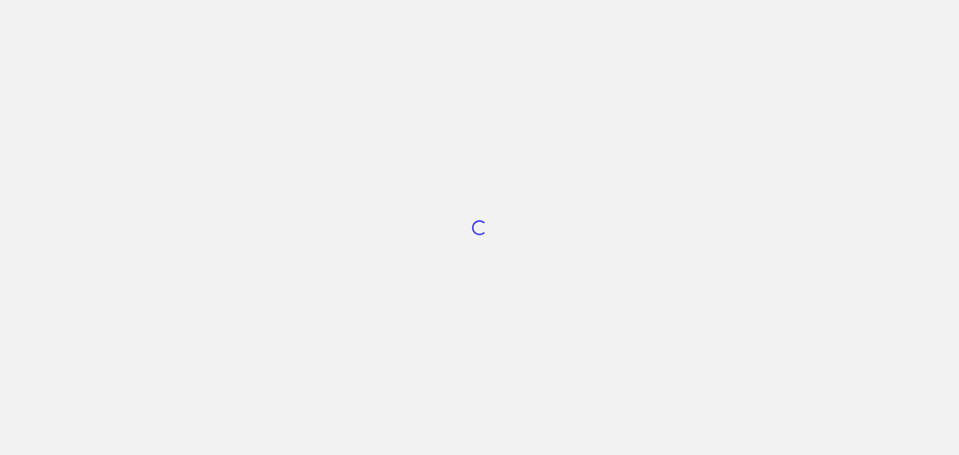
scroll to position [377, 0]
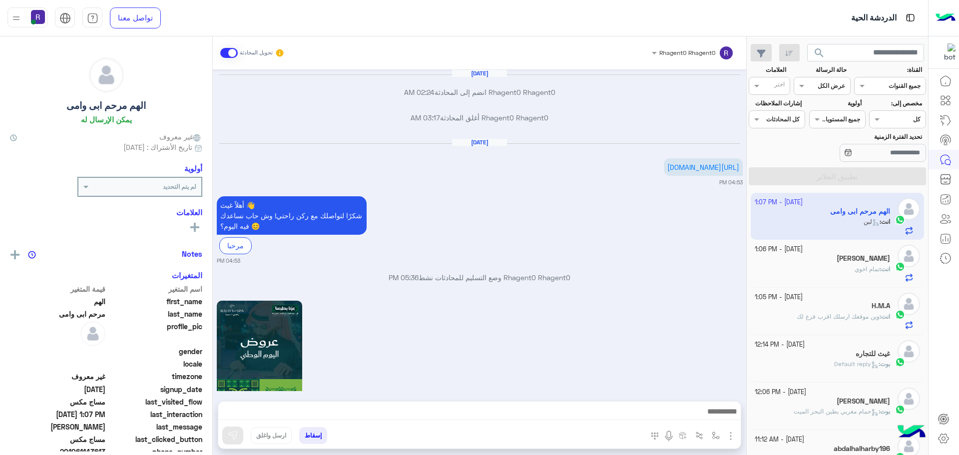
scroll to position [2735, 0]
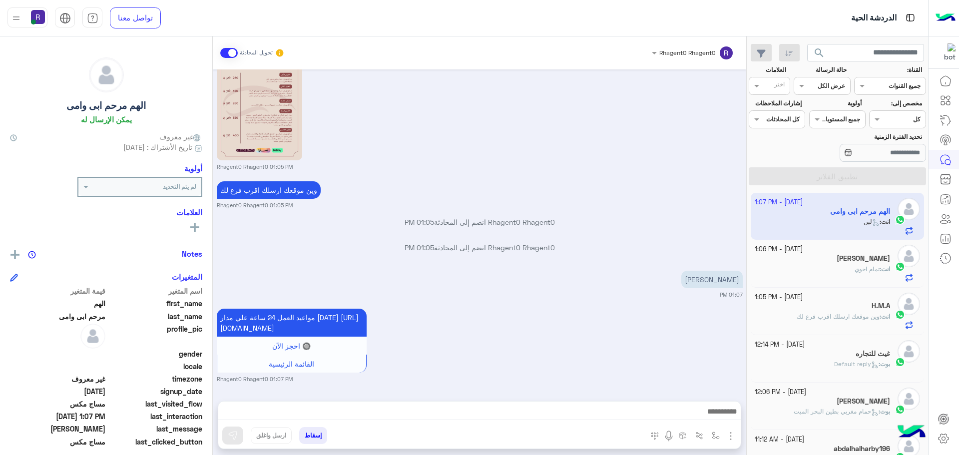
click at [839, 263] on div "[PERSON_NAME]" at bounding box center [823, 259] width 136 height 10
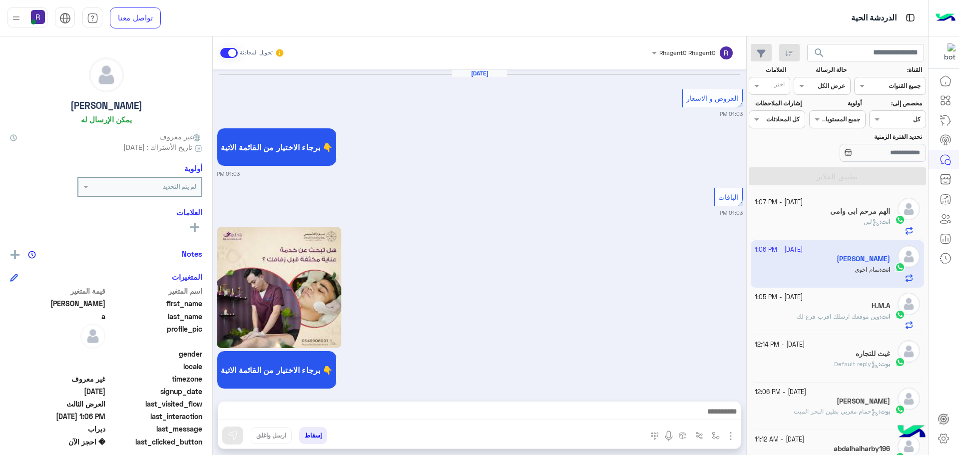
scroll to position [1509, 0]
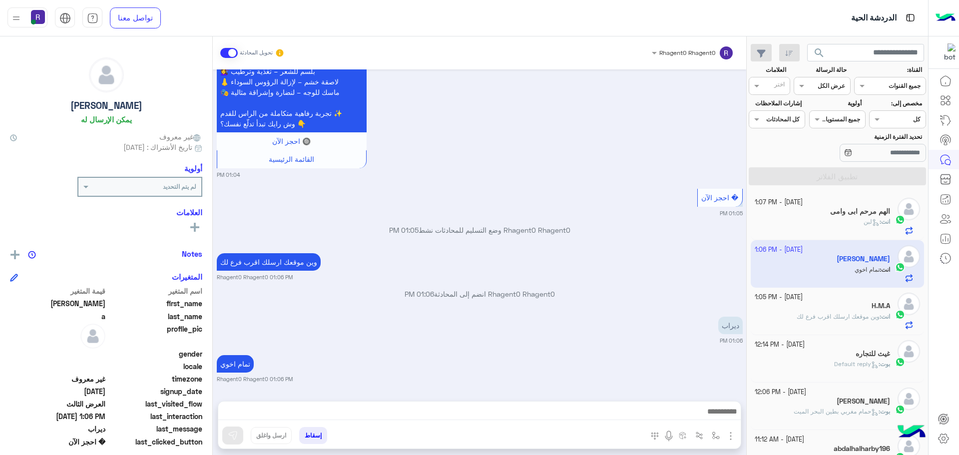
click at [873, 223] on icon at bounding box center [875, 222] width 7 height 7
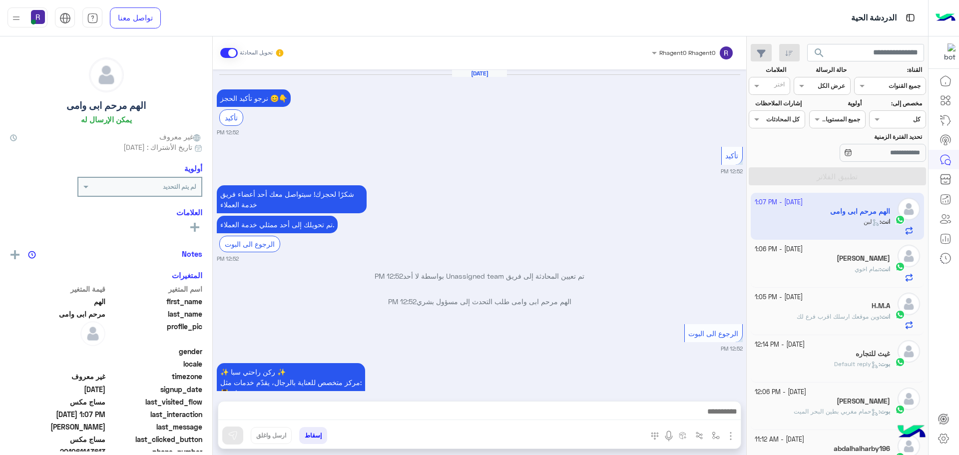
scroll to position [1030, 0]
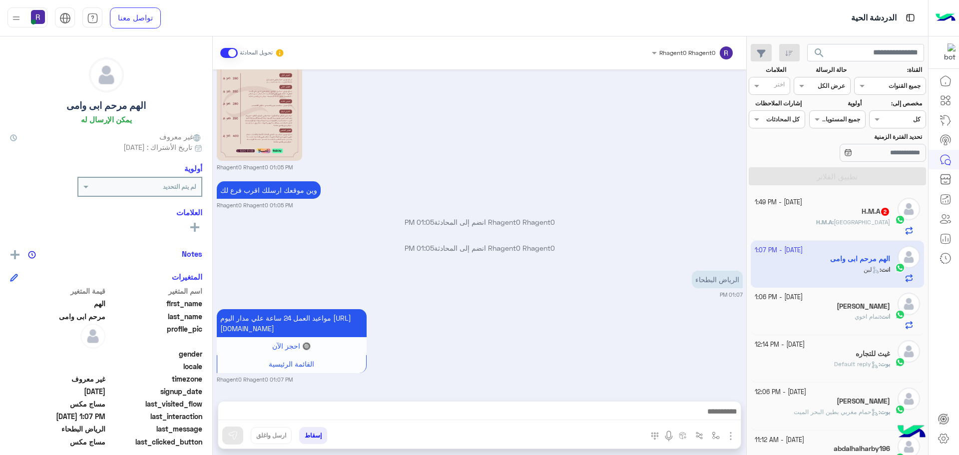
click at [856, 220] on span "الدار البيضاء" at bounding box center [862, 221] width 56 height 7
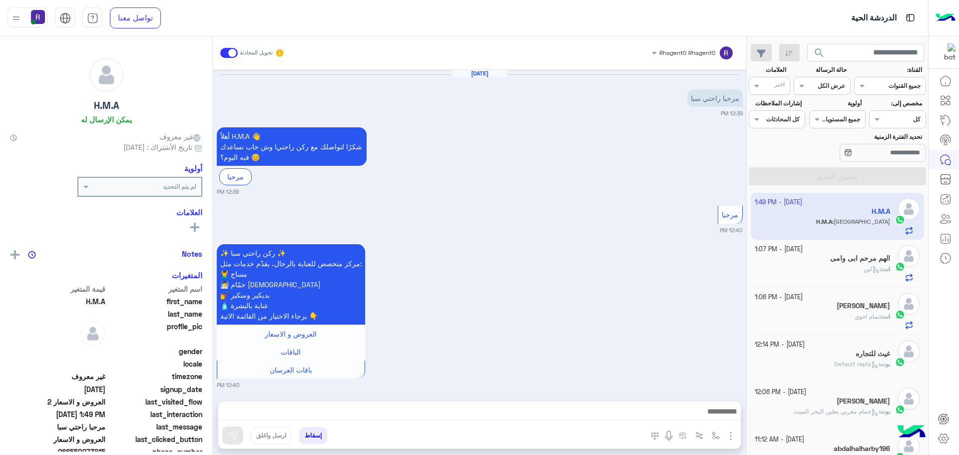
scroll to position [1115, 0]
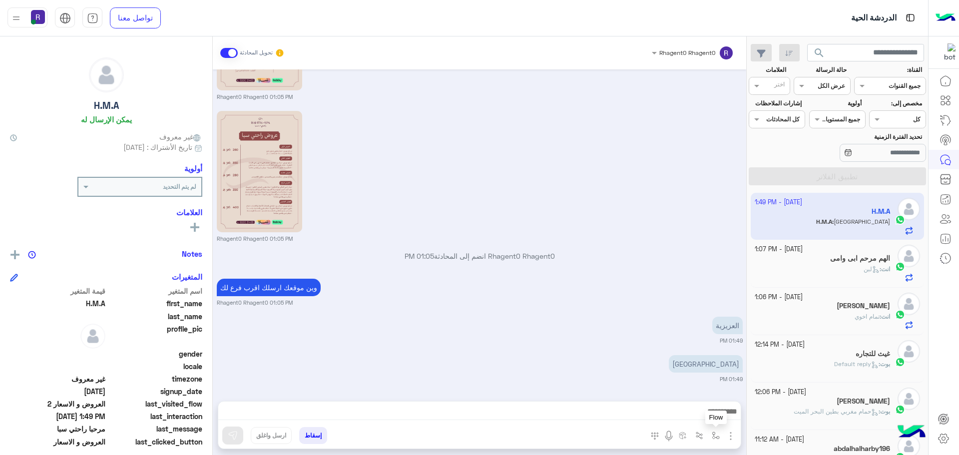
click at [713, 434] on img "button" at bounding box center [716, 436] width 8 height 8
click at [713, 417] on div "أدخل اسم مجموعة الرسائل" at bounding box center [684, 413] width 68 height 9
click at [704, 355] on div "لبن" at bounding box center [681, 352] width 86 height 19
type textarea "***"
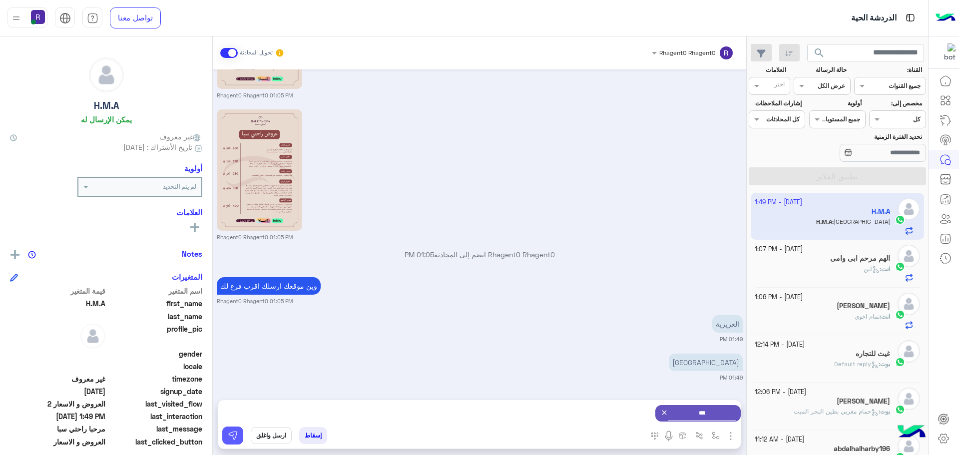
drag, startPoint x: 232, startPoint y: 433, endPoint x: 574, endPoint y: 438, distance: 341.7
click at [232, 433] on img at bounding box center [233, 436] width 10 height 10
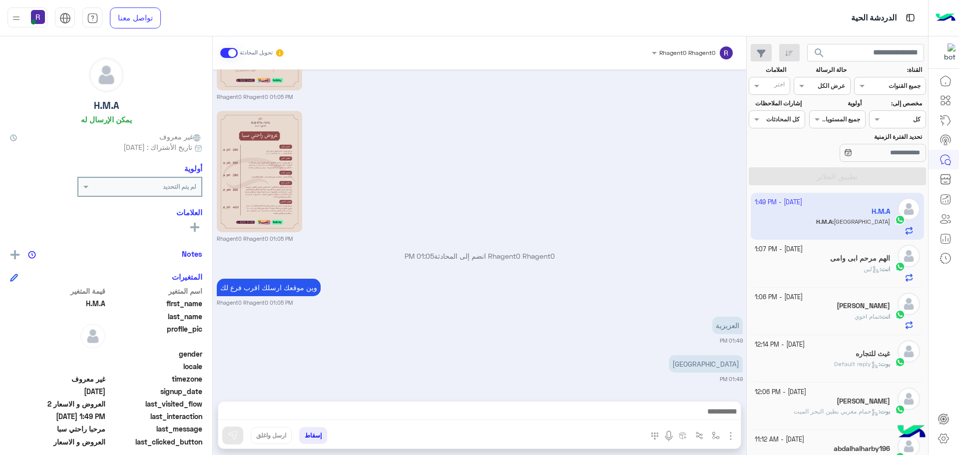
scroll to position [1115, 0]
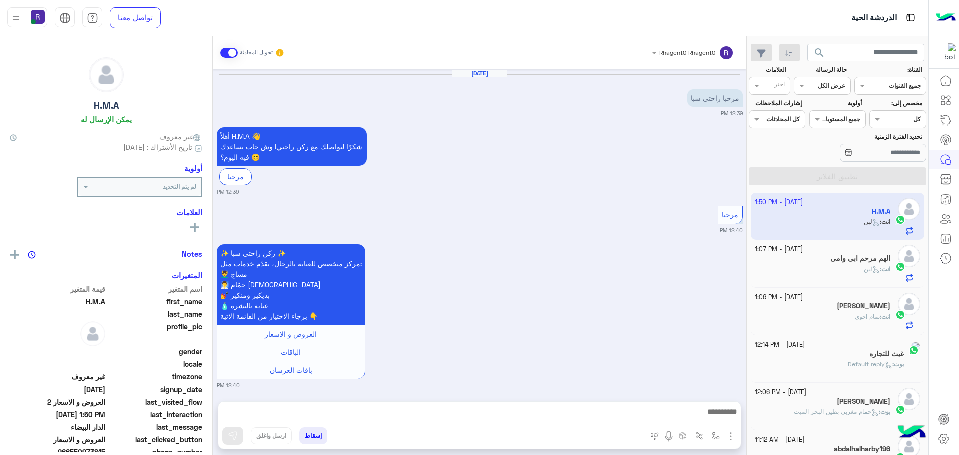
scroll to position [1210, 0]
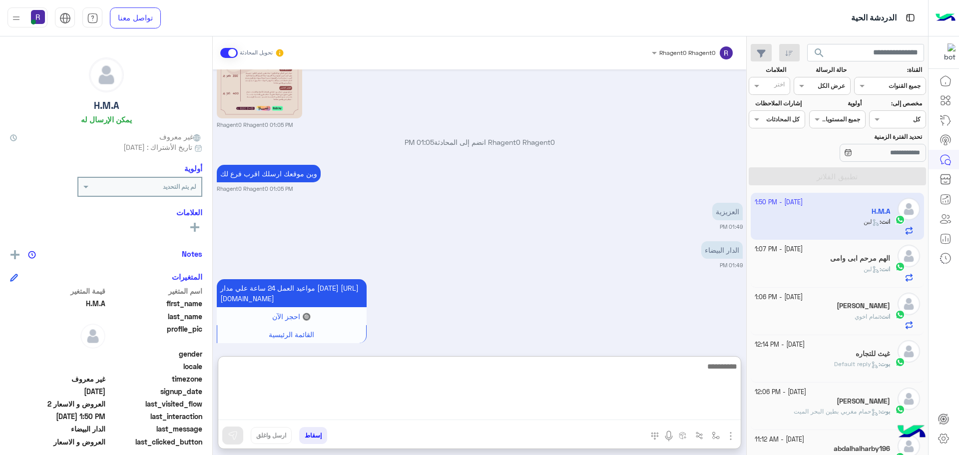
click at [525, 413] on textarea at bounding box center [479, 390] width 523 height 60
type textarea "**********"
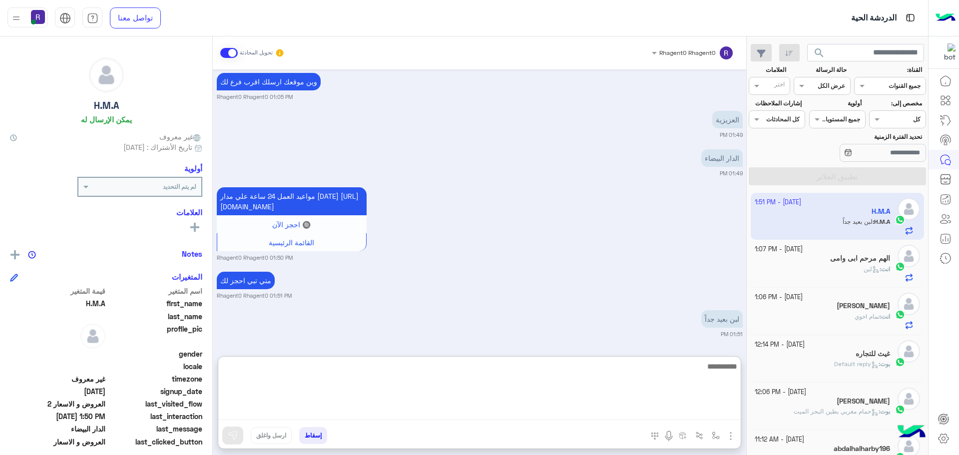
scroll to position [1370, 0]
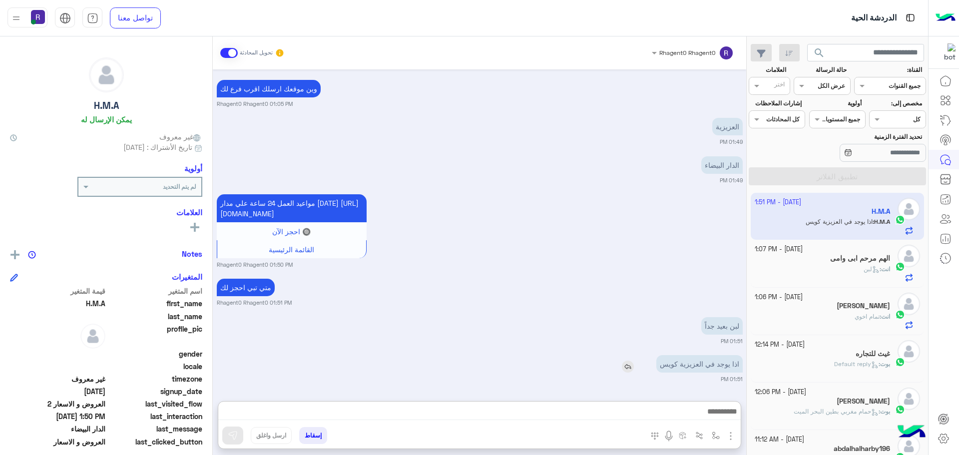
click at [626, 353] on div "اذا يوجد في العزيزية كويس" at bounding box center [670, 364] width 143 height 22
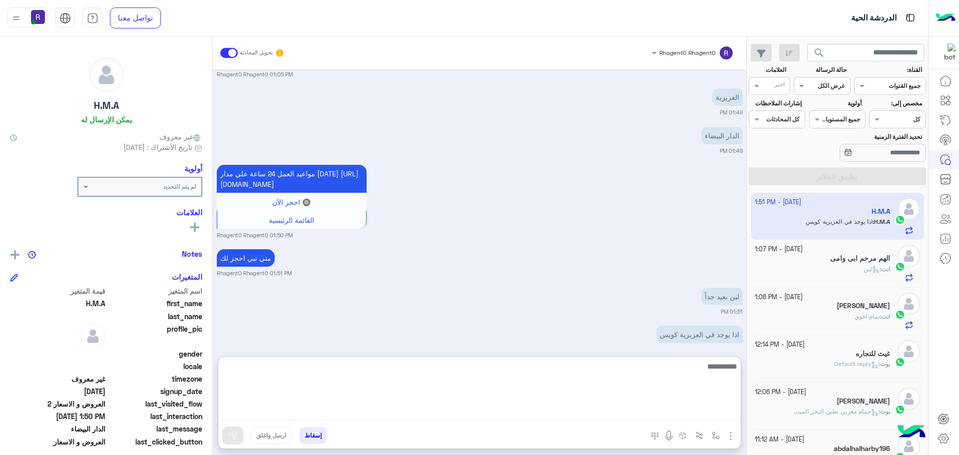
scroll to position [1336, 0]
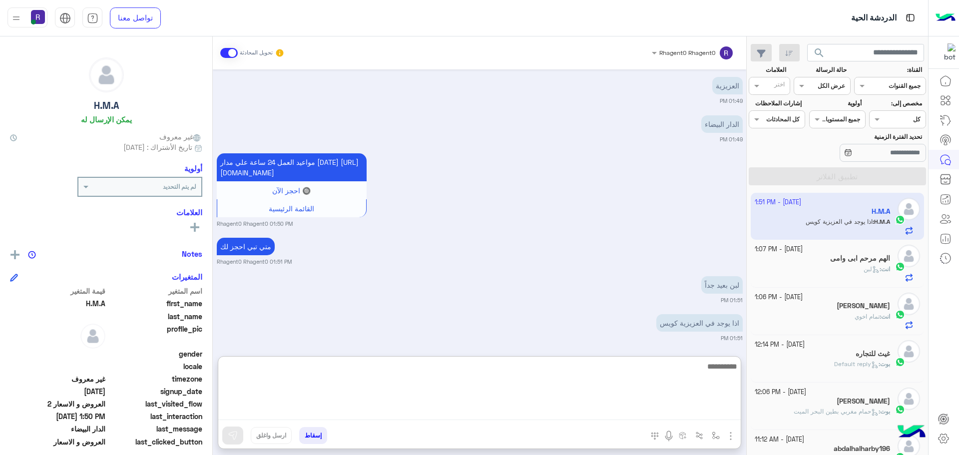
click at [599, 411] on textarea at bounding box center [479, 390] width 523 height 60
type textarea "*******"
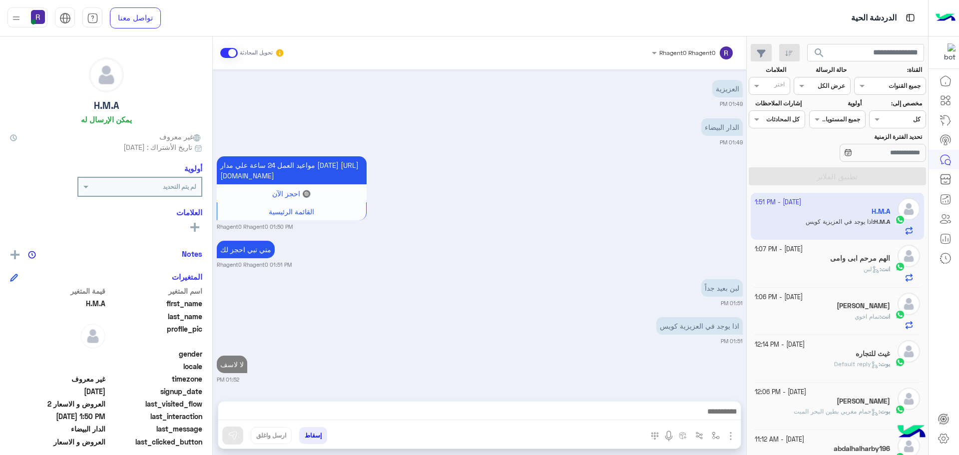
scroll to position [1363, 0]
click at [597, 286] on div "[DATE] مرحبا راحتي سبا 12:39 PM أهلاً H.M.A 👋 شكرًا لتواصلك مع ركن راحتي! وش حا…" at bounding box center [480, 230] width 534 height 322
click at [821, 276] on div "انت : لبن" at bounding box center [823, 273] width 136 height 17
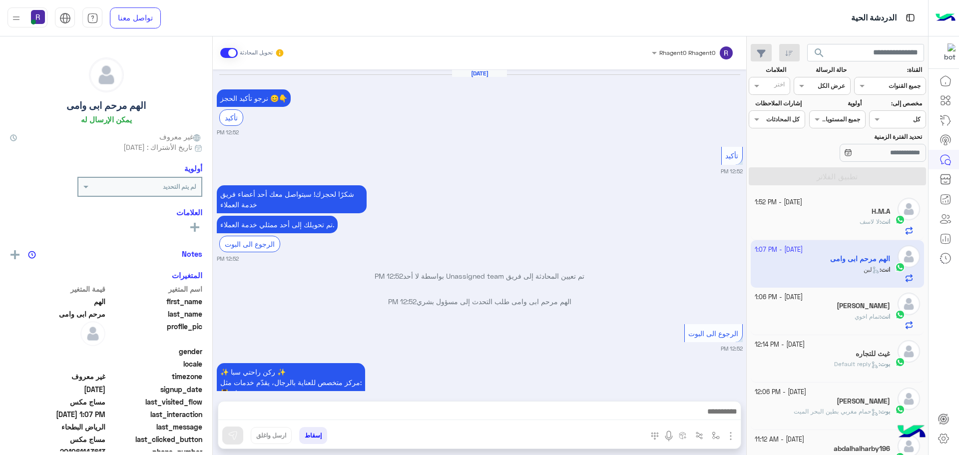
scroll to position [1030, 0]
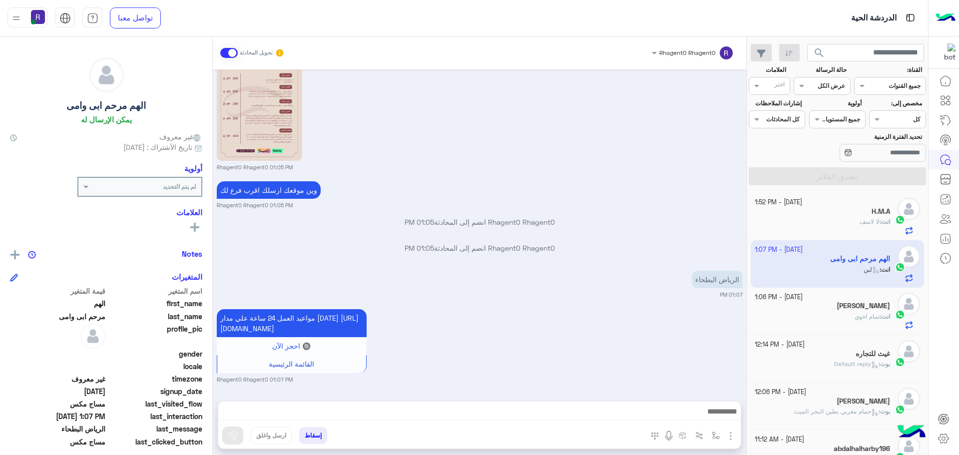
click at [870, 220] on span "لا لاسف" at bounding box center [870, 221] width 20 height 7
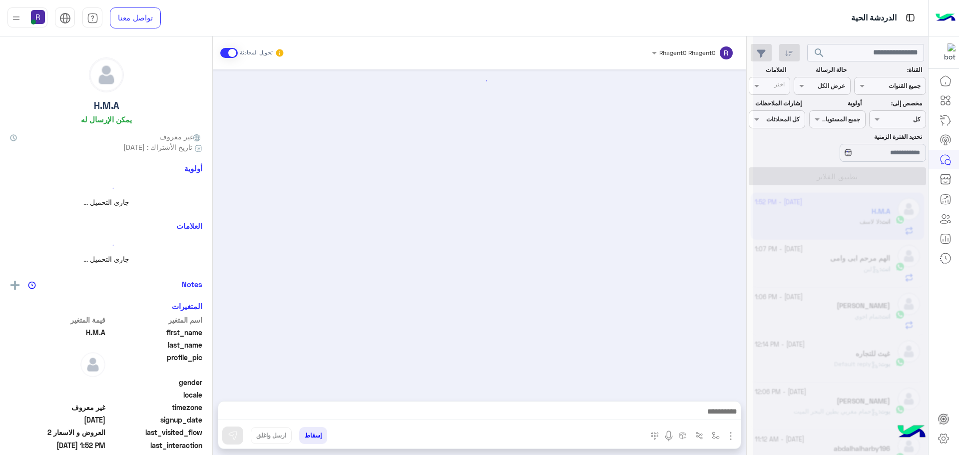
scroll to position [1053, 0]
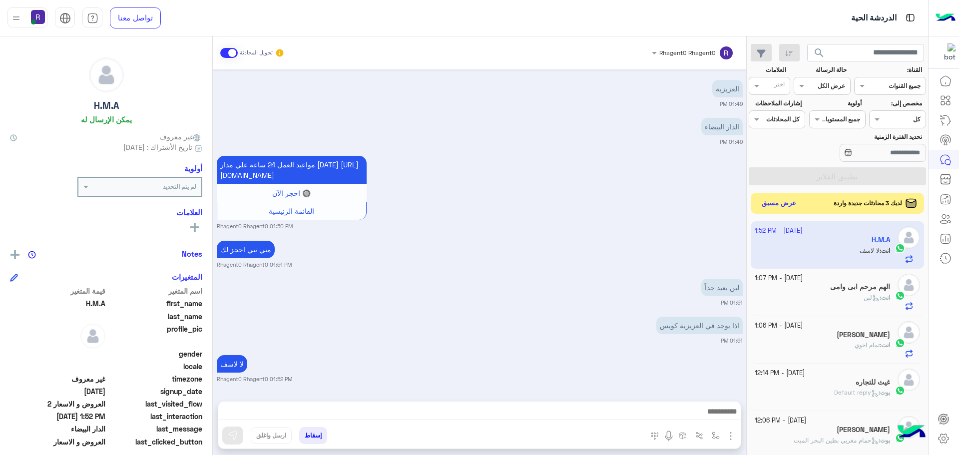
click at [774, 199] on button "عرض مسبق" at bounding box center [779, 203] width 42 height 13
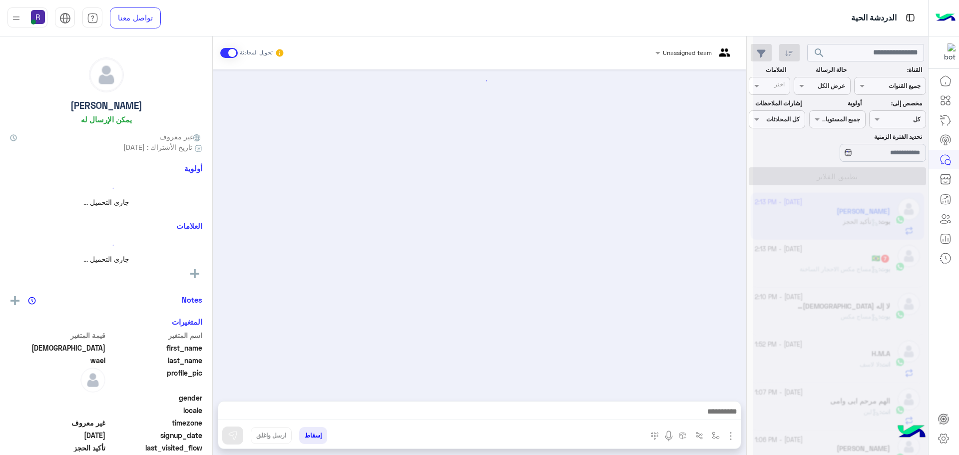
scroll to position [737, 0]
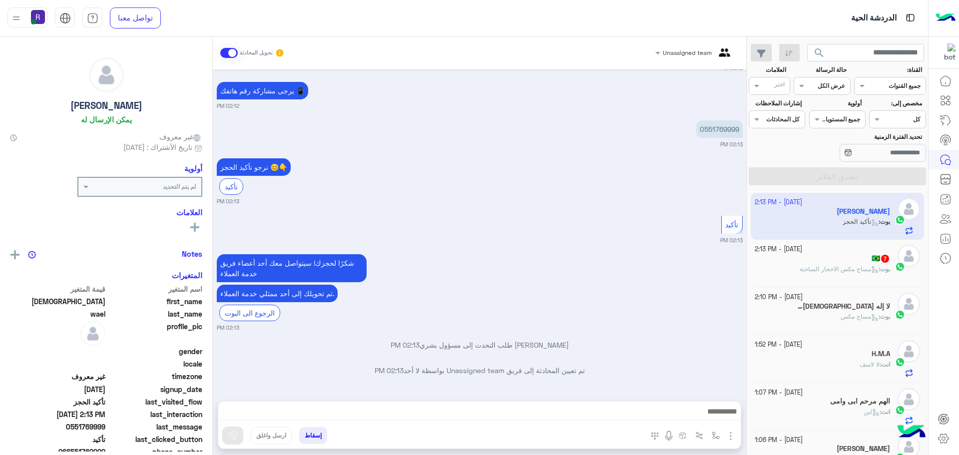
click at [855, 315] on span "مساج مكس" at bounding box center [860, 316] width 38 height 7
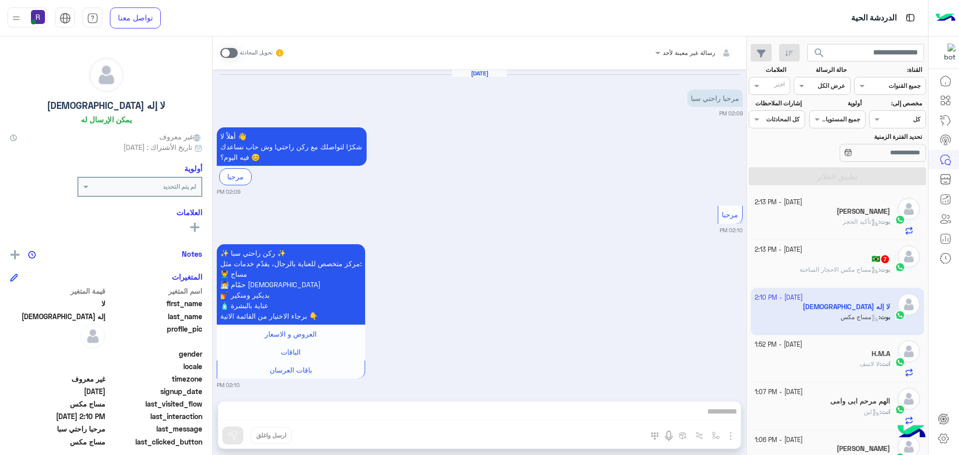
scroll to position [585, 0]
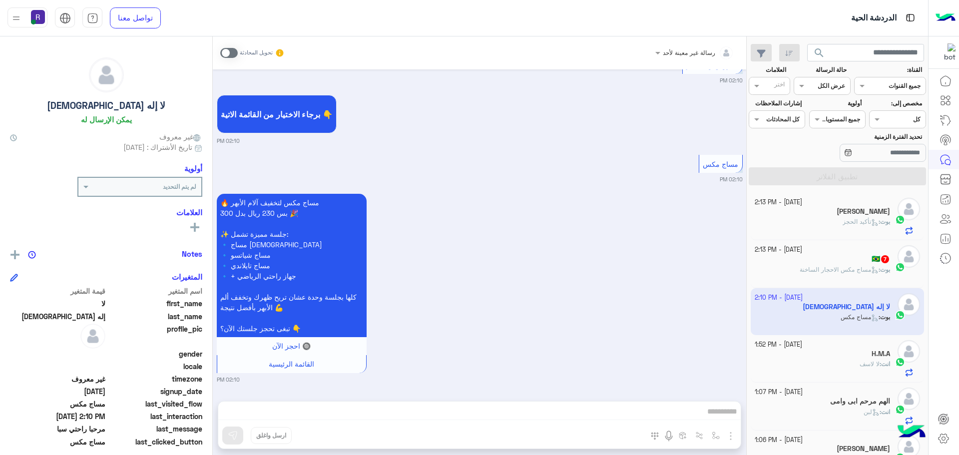
click at [233, 54] on span at bounding box center [228, 53] width 17 height 10
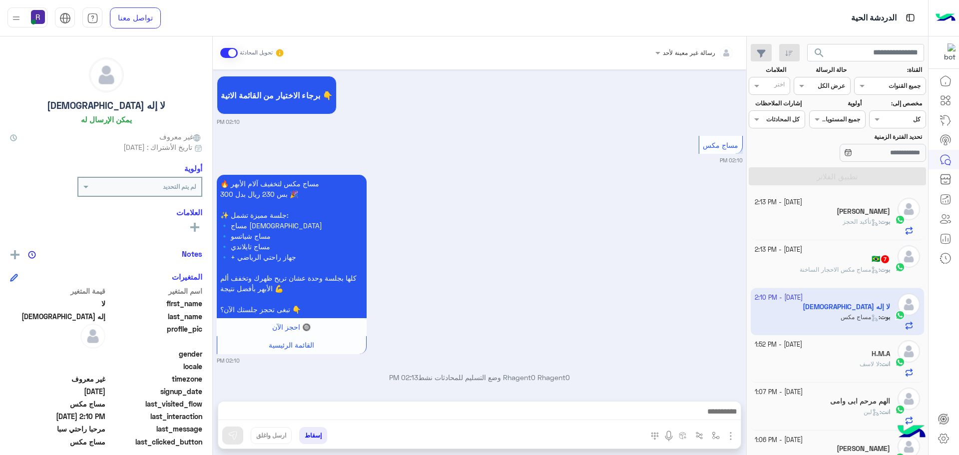
scroll to position [611, 0]
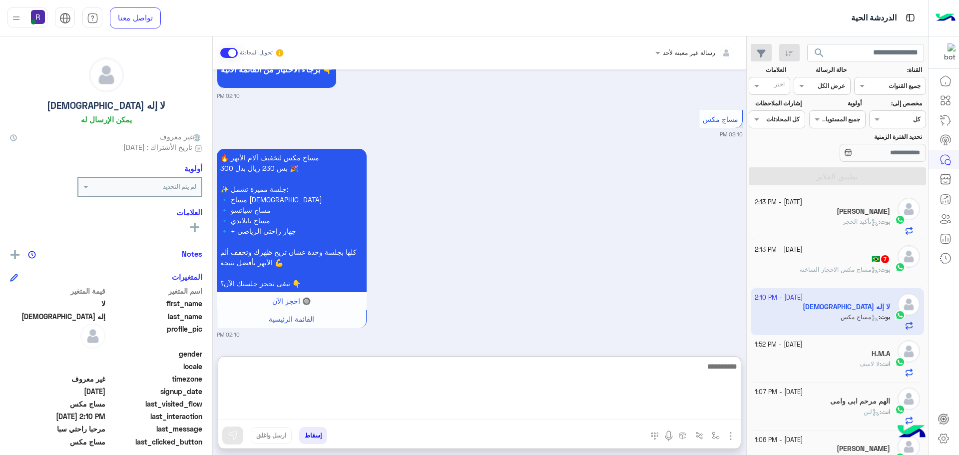
paste textarea "**********"
type textarea "**********"
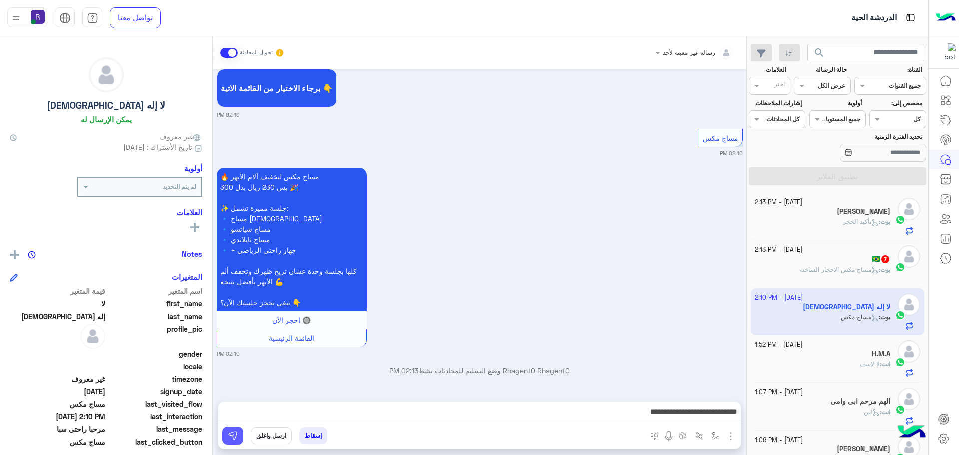
click at [228, 434] on img at bounding box center [233, 436] width 10 height 10
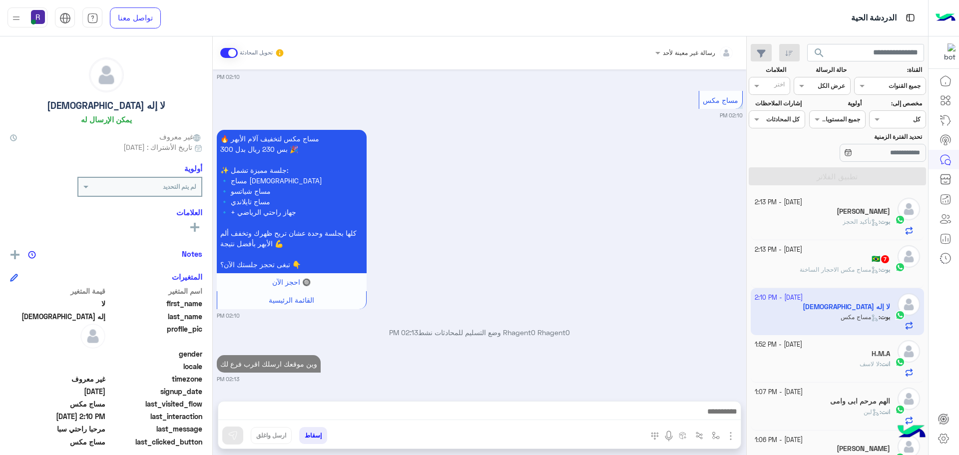
click at [851, 269] on span "مساج مكس الاحجار الساخنة" at bounding box center [839, 269] width 79 height 7
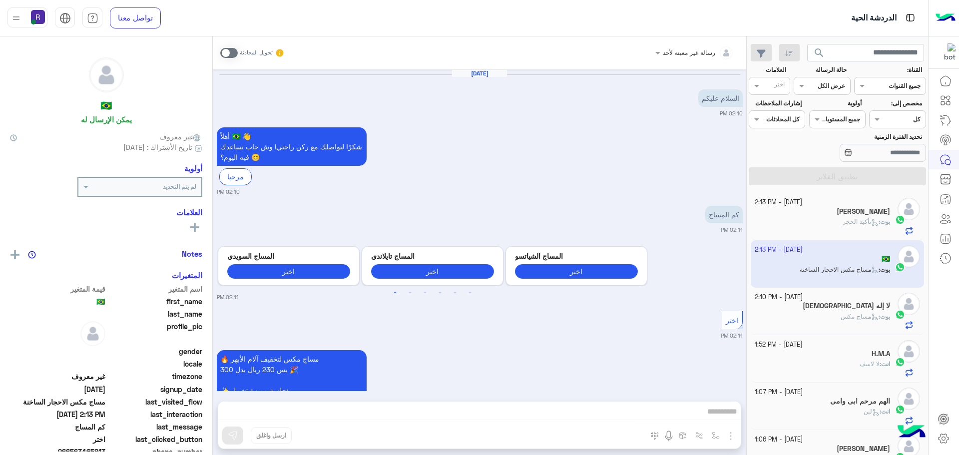
scroll to position [986, 0]
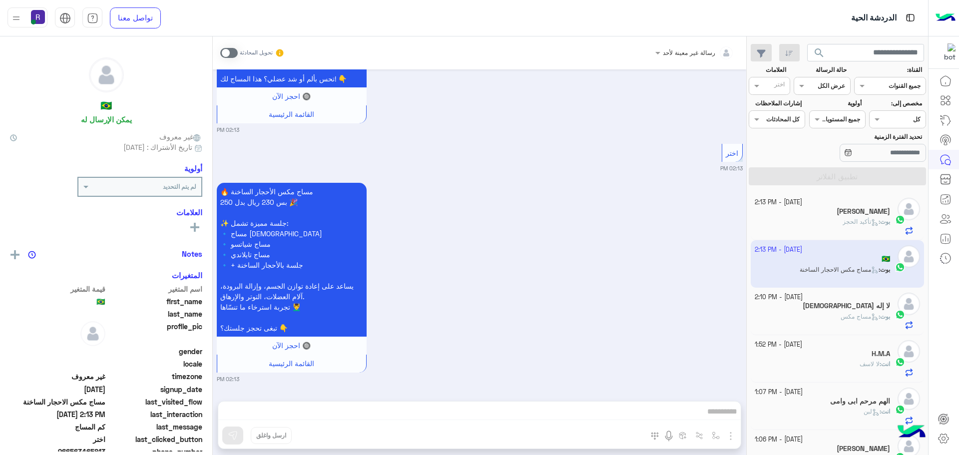
click at [231, 50] on span at bounding box center [228, 53] width 17 height 10
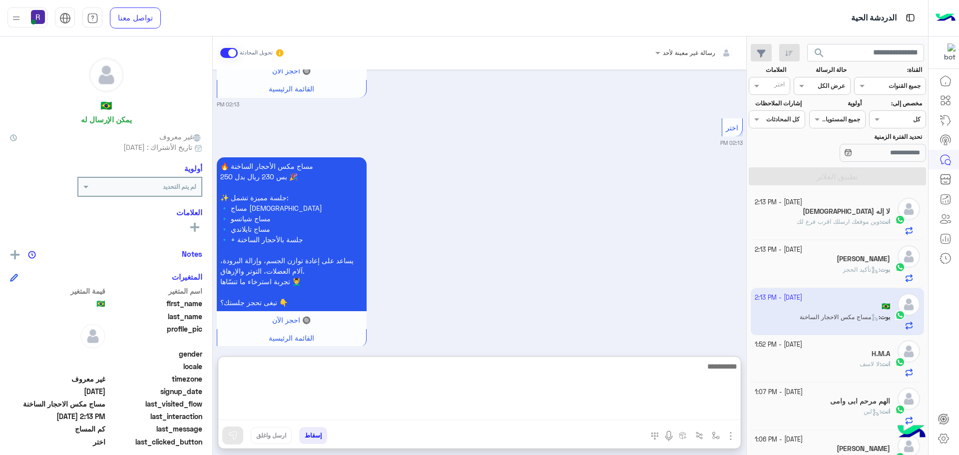
paste textarea "**********"
type textarea "**********"
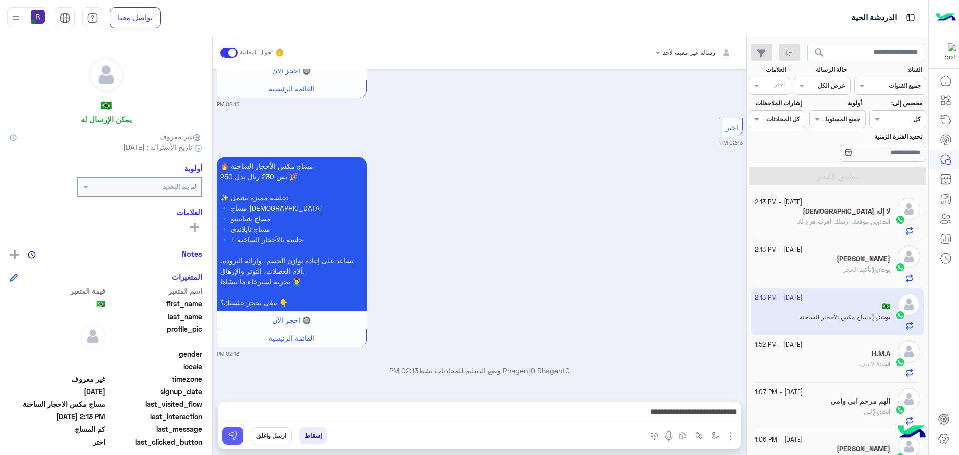
click at [237, 437] on img at bounding box center [233, 436] width 10 height 10
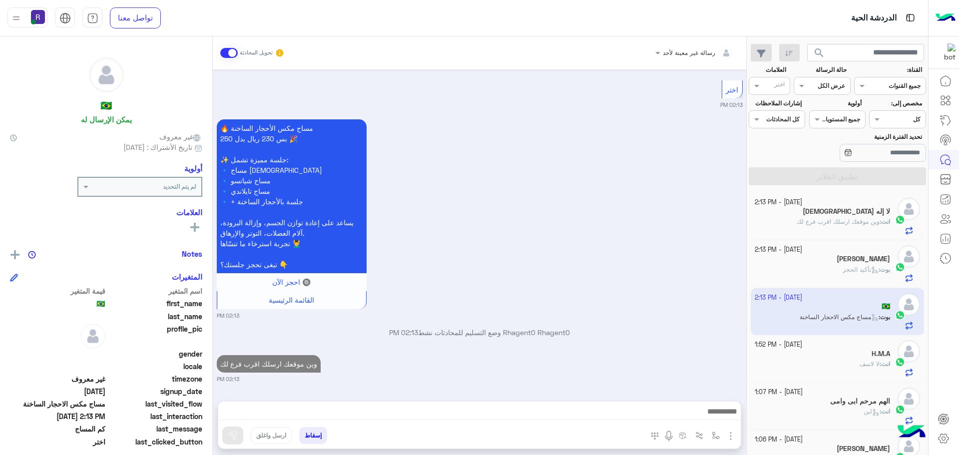
click at [852, 358] on div "H.M.A" at bounding box center [823, 355] width 136 height 10
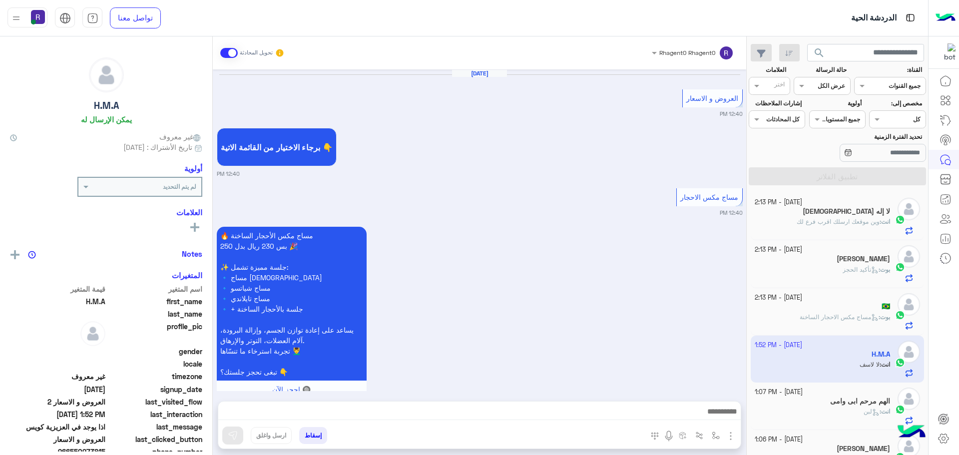
scroll to position [1053, 0]
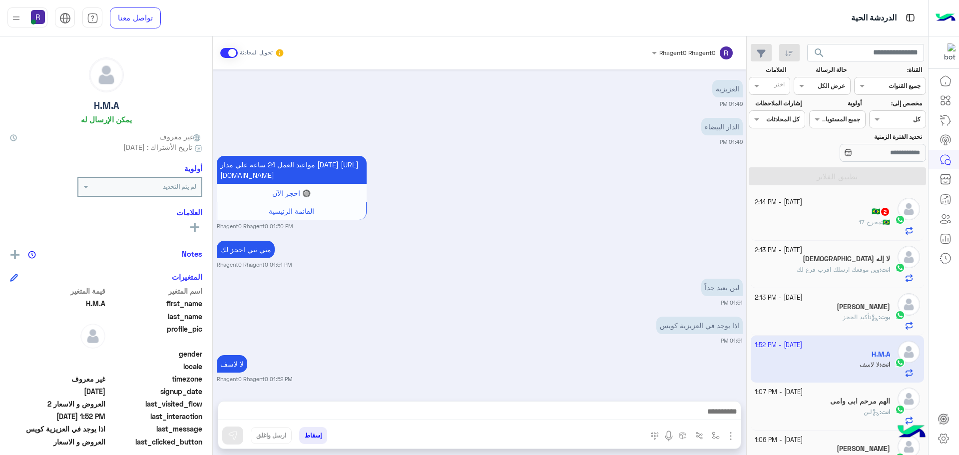
click at [846, 210] on div "🇧🇷 2" at bounding box center [823, 212] width 136 height 10
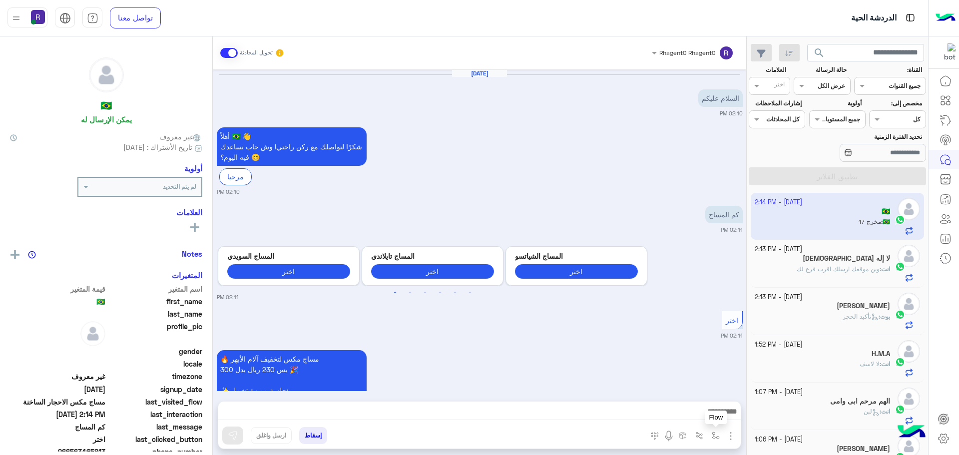
scroll to position [1151, 0]
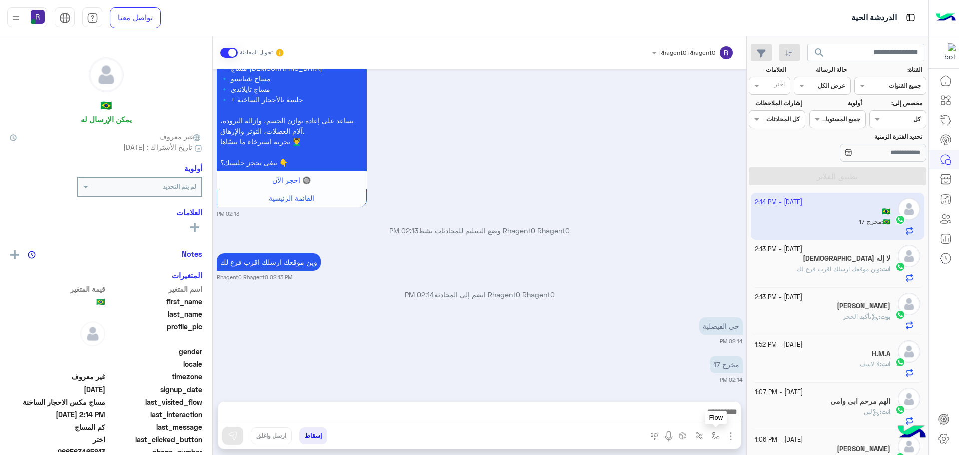
click at [711, 434] on button "button" at bounding box center [716, 435] width 16 height 16
click at [710, 415] on input "text" at bounding box center [693, 412] width 50 height 9
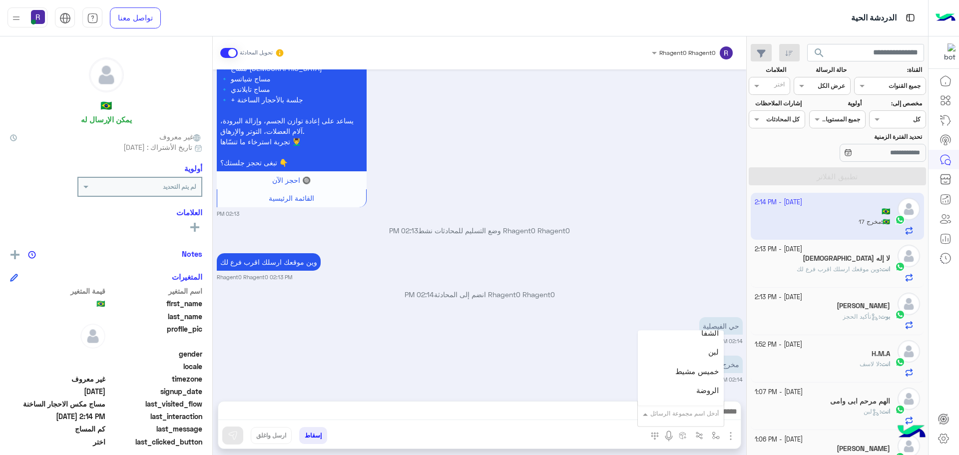
scroll to position [649, 0]
click at [700, 399] on div "لبن" at bounding box center [681, 402] width 86 height 19
type textarea "***"
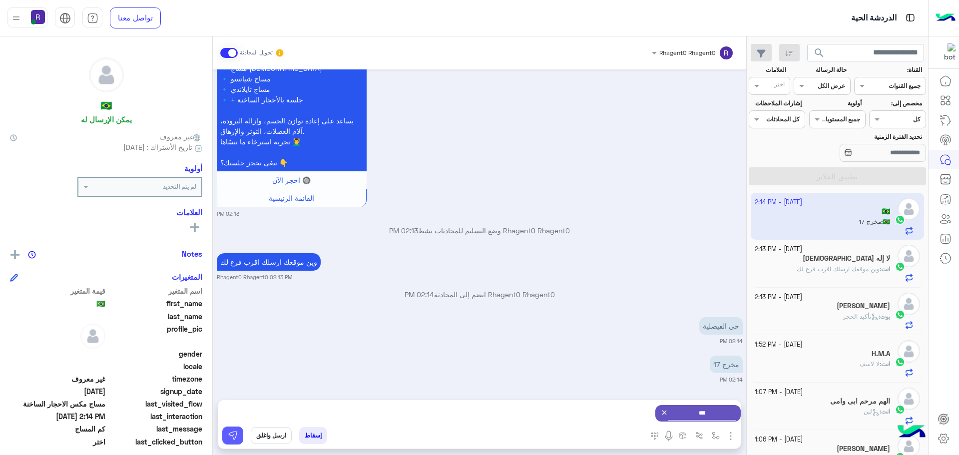
click at [236, 434] on img at bounding box center [233, 436] width 10 height 10
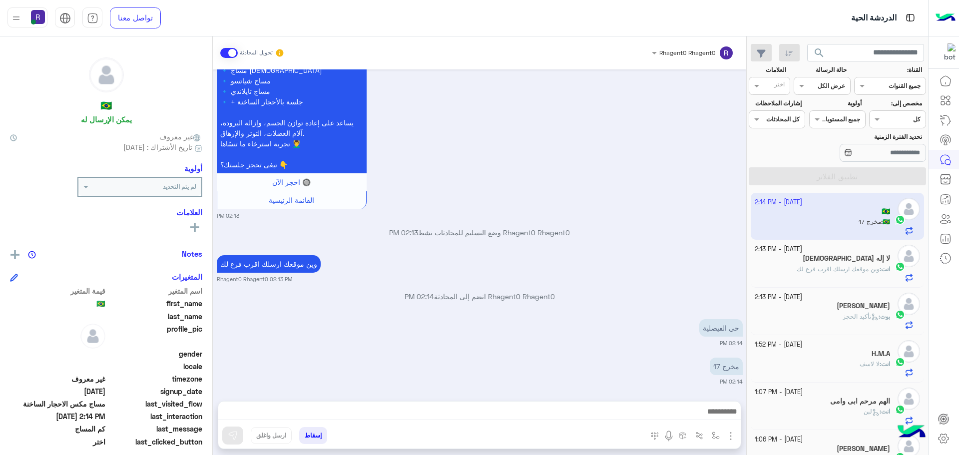
scroll to position [1151, 0]
click at [719, 437] on img "button" at bounding box center [716, 436] width 8 height 8
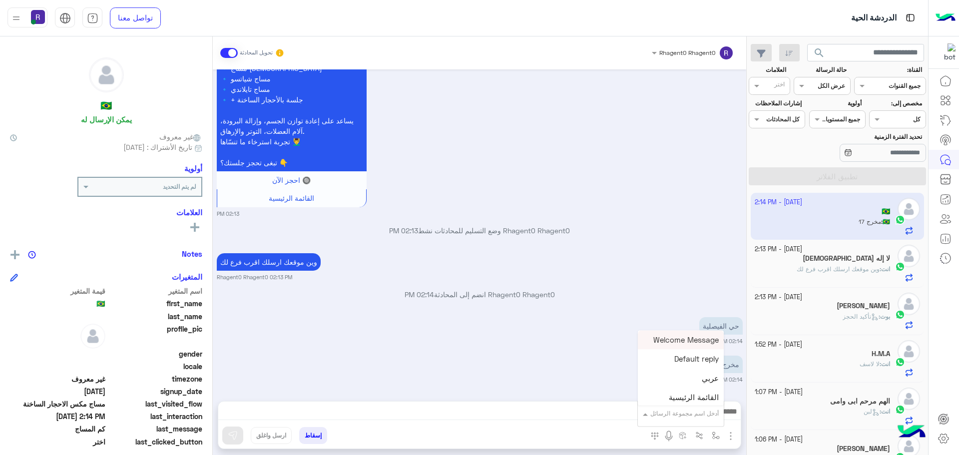
click at [713, 412] on input "text" at bounding box center [693, 412] width 50 height 9
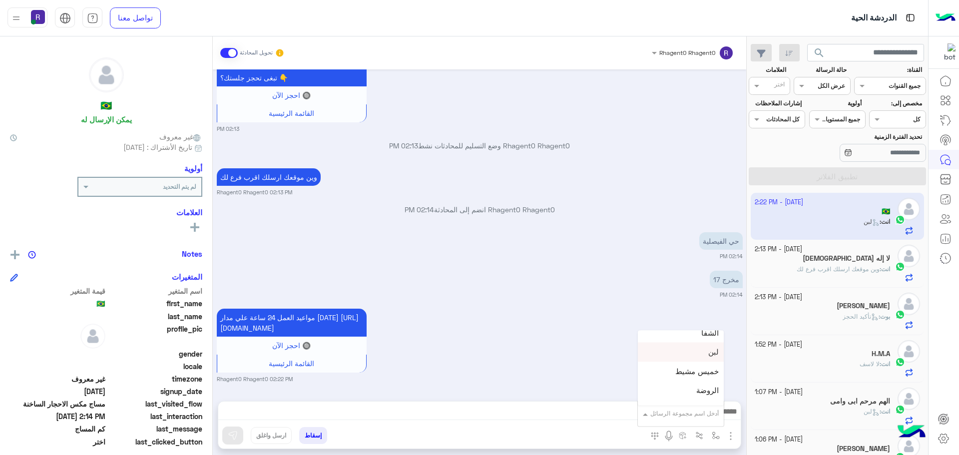
scroll to position [649, 0]
click at [701, 367] on span "الجنادرية" at bounding box center [704, 363] width 27 height 9
type textarea "*********"
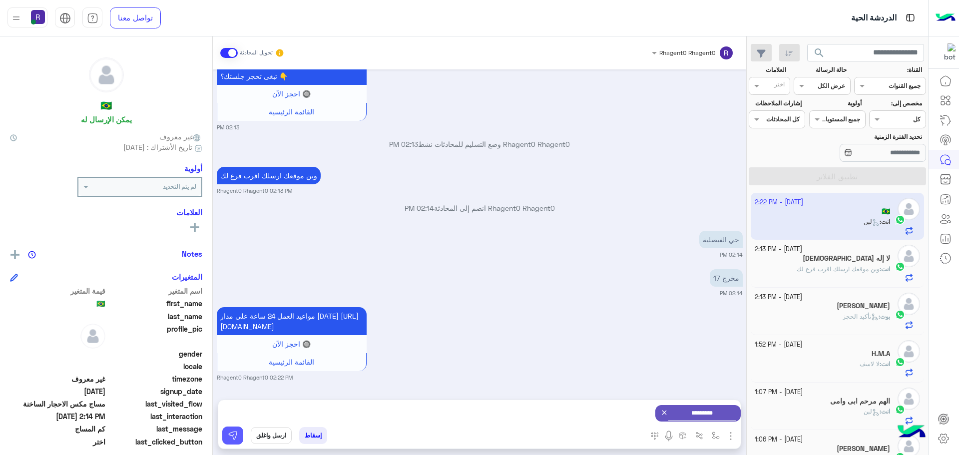
click at [228, 435] on img at bounding box center [233, 436] width 10 height 10
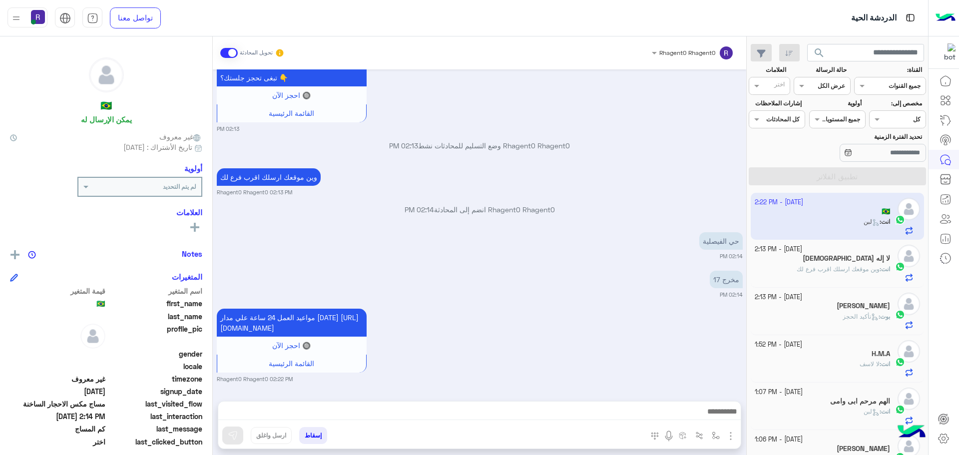
scroll to position [1246, 0]
click at [712, 436] on img "button" at bounding box center [716, 436] width 8 height 8
click at [705, 420] on div "أدخل اسم مجموعة الرسائل" at bounding box center [681, 414] width 86 height 18
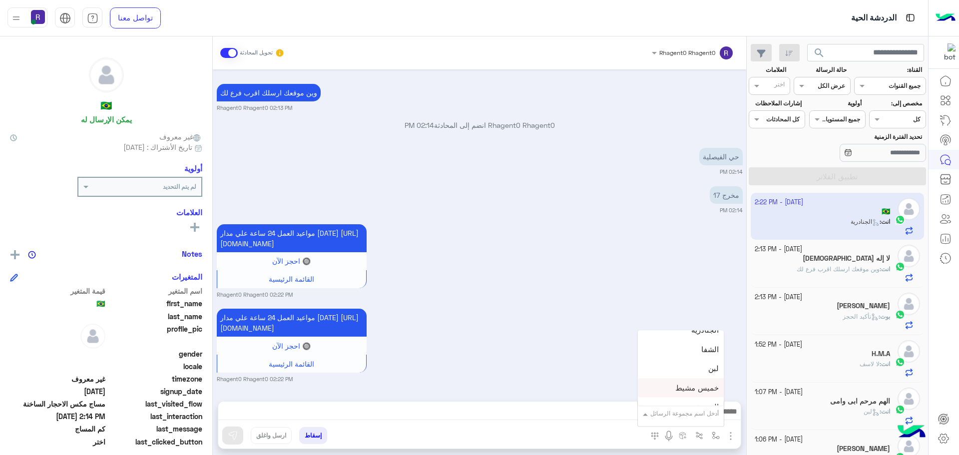
scroll to position [699, 0]
click at [695, 372] on span "خميس مشيط" at bounding box center [696, 371] width 43 height 9
type textarea "*********"
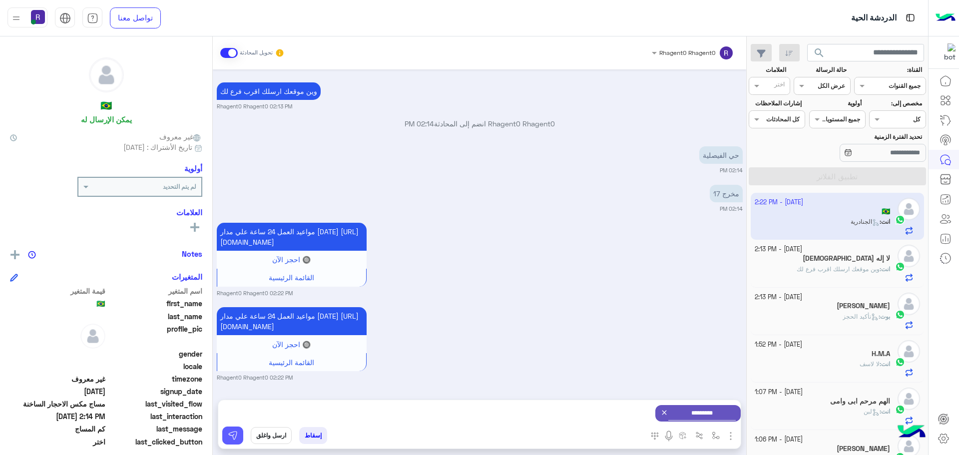
click at [232, 438] on img at bounding box center [233, 436] width 10 height 10
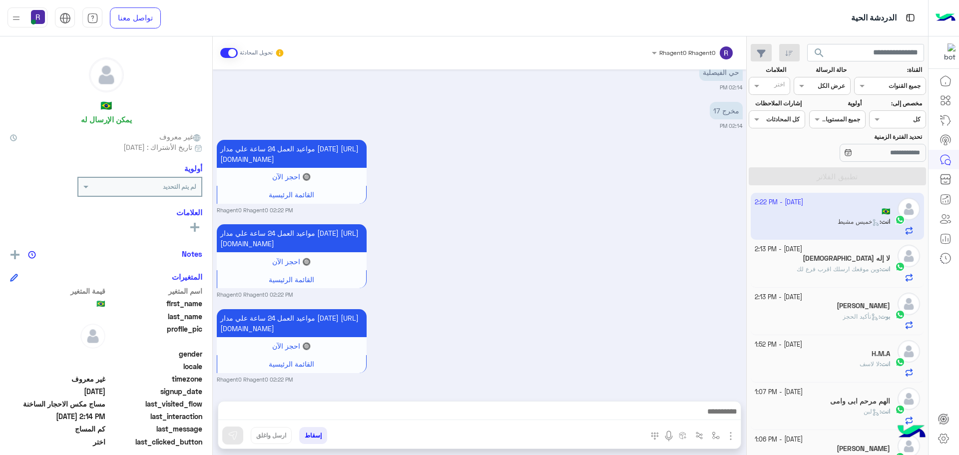
scroll to position [1464, 0]
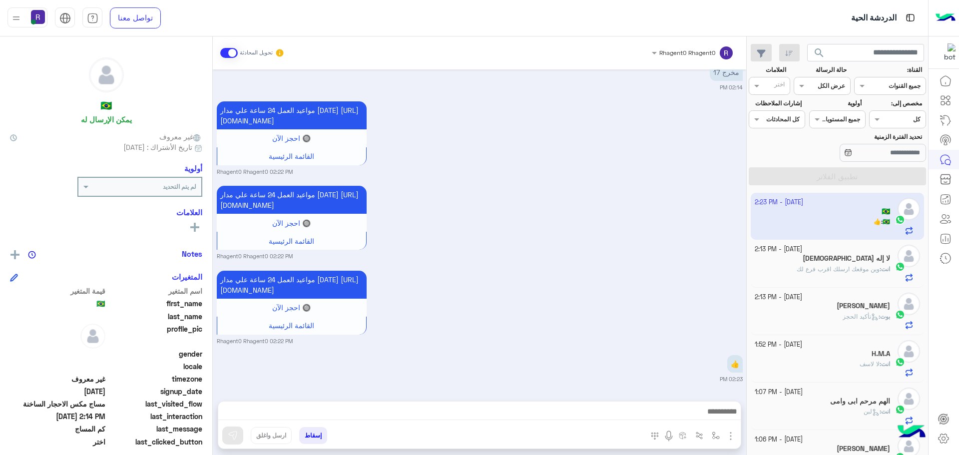
click at [850, 261] on div "لا إله [DEMOGRAPHIC_DATA]" at bounding box center [823, 259] width 136 height 10
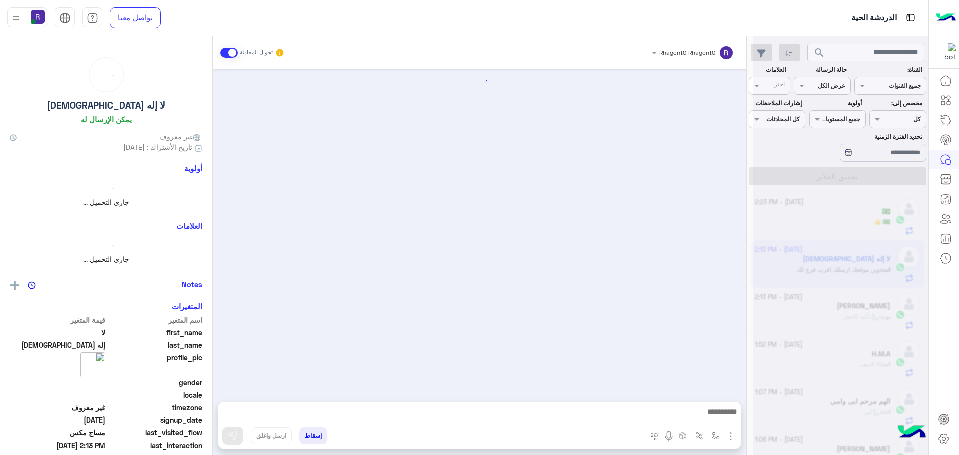
scroll to position [674, 0]
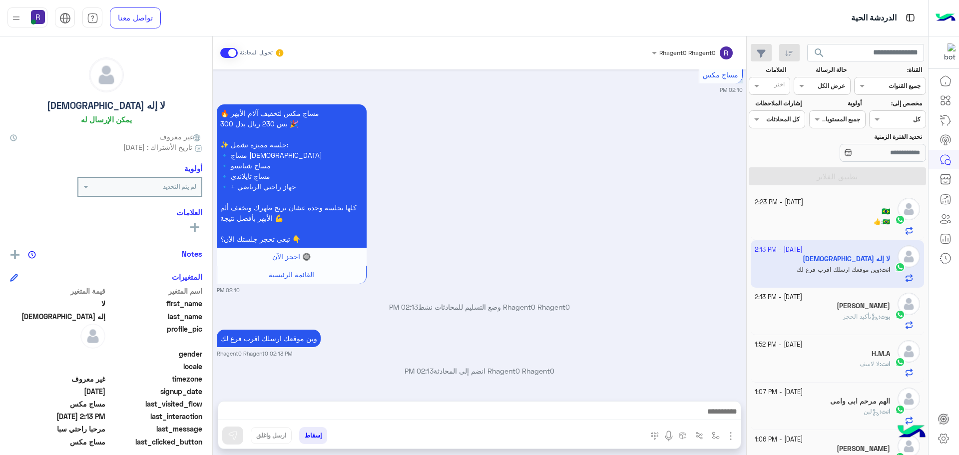
click at [854, 316] on span "تأكيد الحجز" at bounding box center [861, 316] width 36 height 7
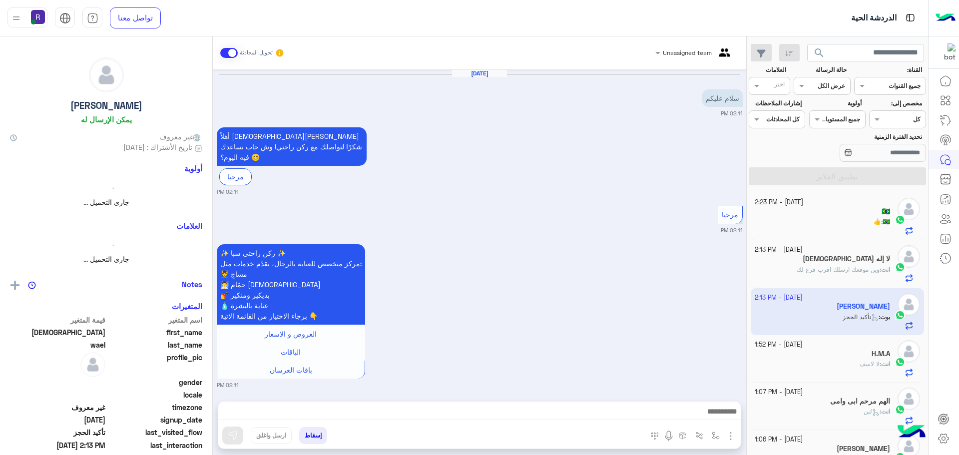
scroll to position [737, 0]
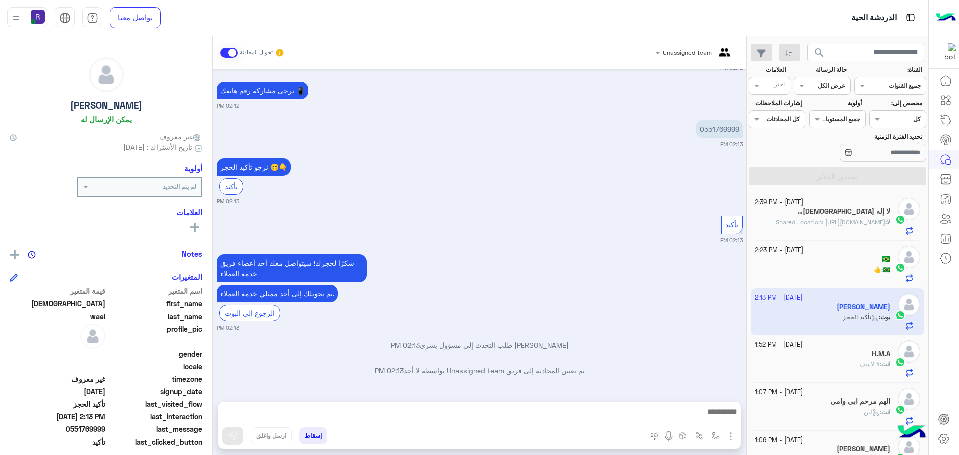
click at [838, 226] on span "Shared Location: https://maps.google.com/maps?q=24.63212656,46.70892909" at bounding box center [830, 221] width 109 height 7
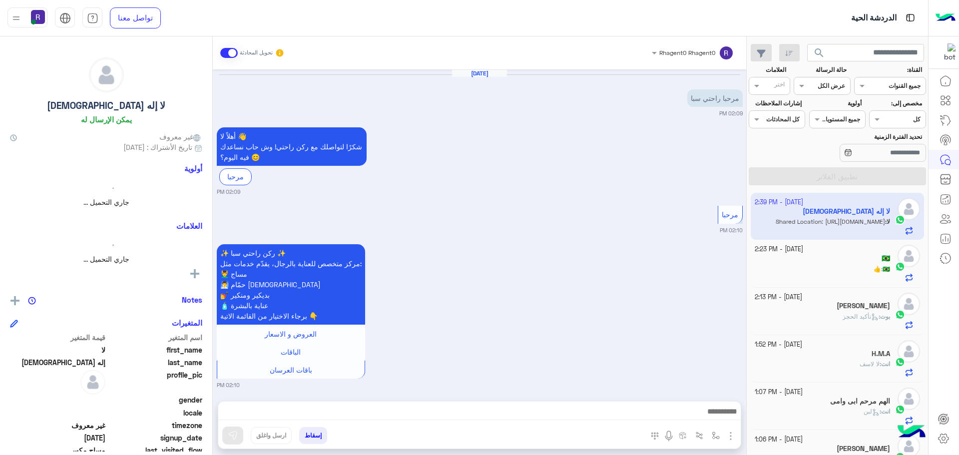
scroll to position [734, 0]
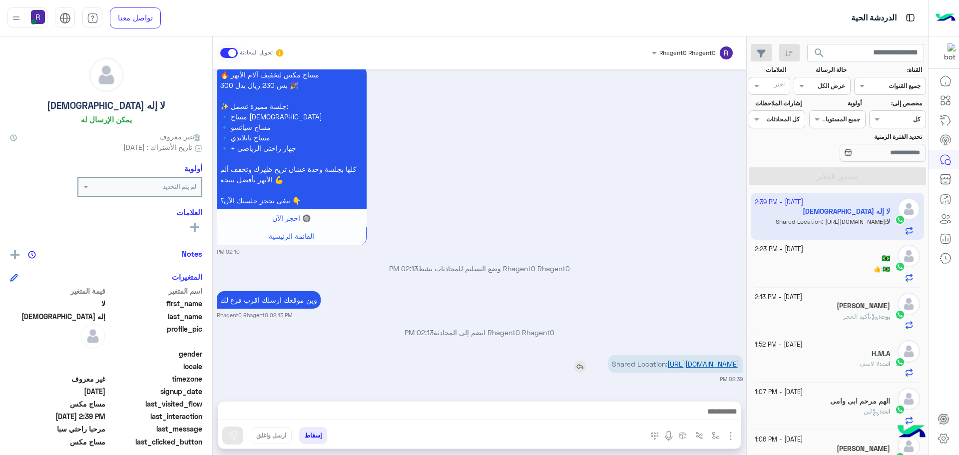
click at [716, 360] on link "[URL][DOMAIN_NAME]" at bounding box center [703, 364] width 72 height 8
drag, startPoint x: 714, startPoint y: 434, endPoint x: 708, endPoint y: 422, distance: 12.7
click at [714, 434] on img "button" at bounding box center [716, 436] width 8 height 8
click at [706, 417] on div "أدخل اسم مجموعة الرسائل" at bounding box center [684, 413] width 68 height 9
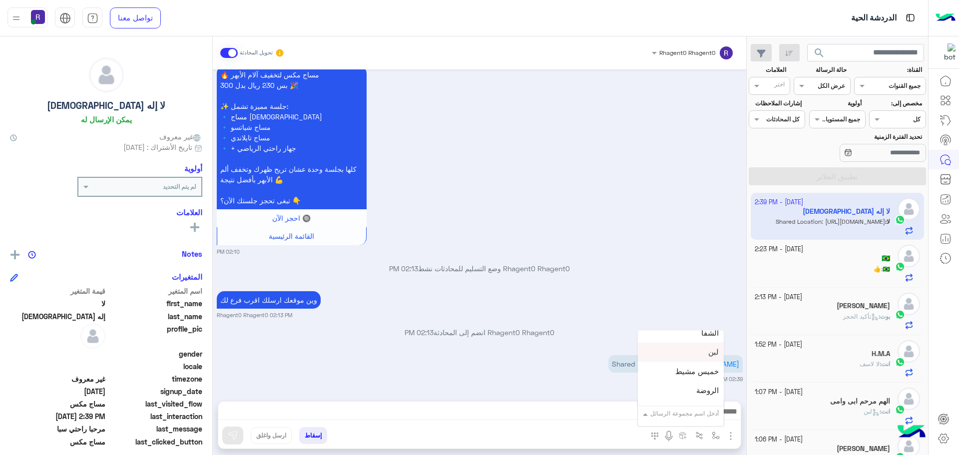
click at [698, 352] on div "لبن" at bounding box center [681, 352] width 86 height 19
type textarea "***"
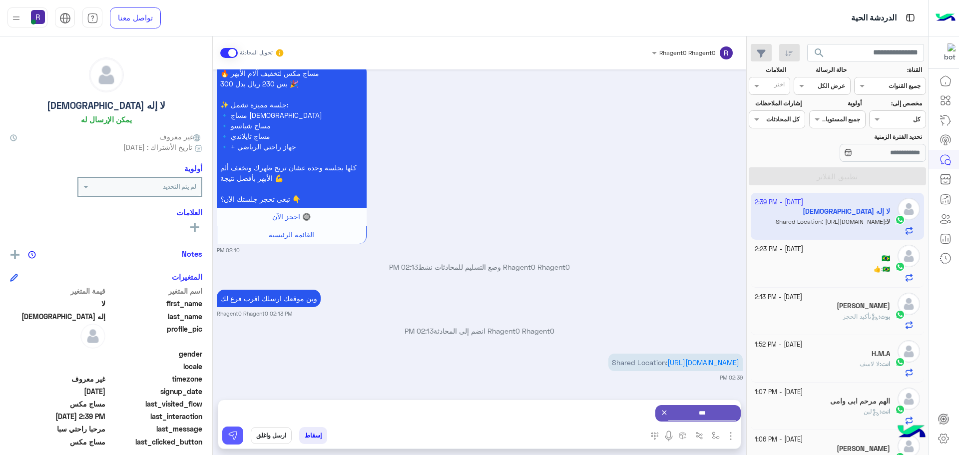
click at [230, 439] on img at bounding box center [233, 436] width 10 height 10
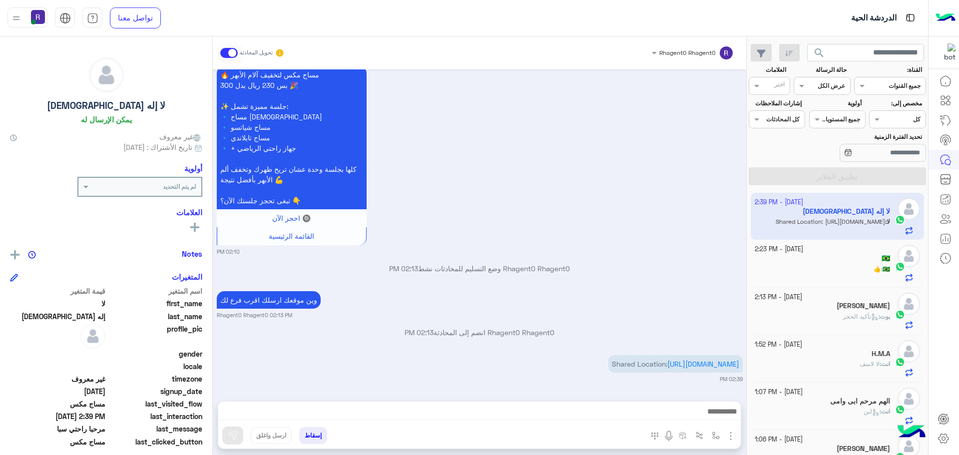
scroll to position [829, 0]
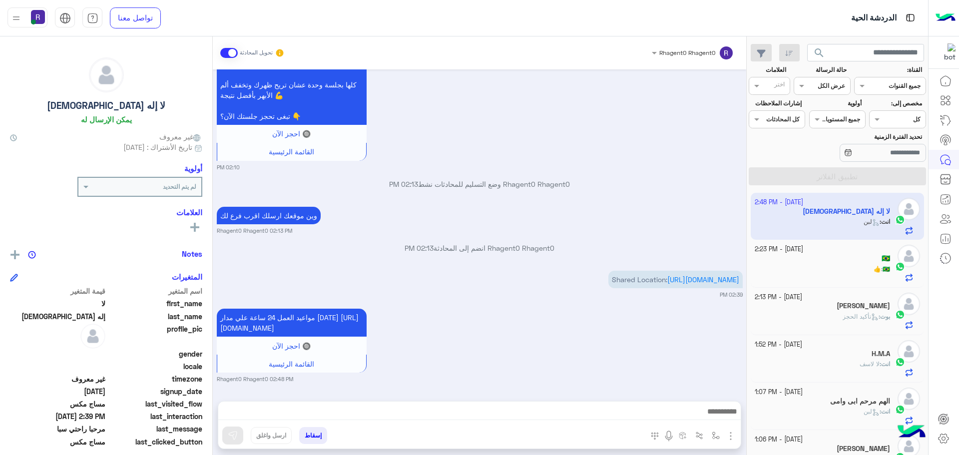
click at [865, 258] on div "🇧🇷" at bounding box center [823, 259] width 136 height 10
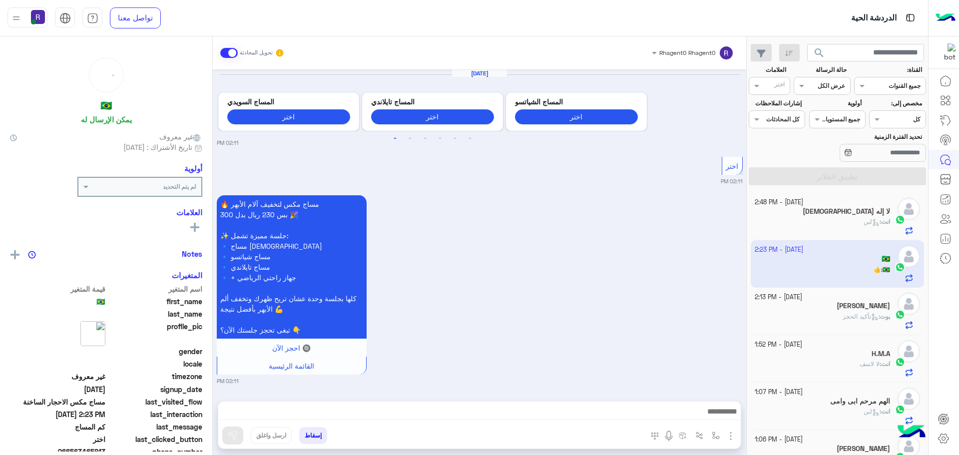
scroll to position [1309, 0]
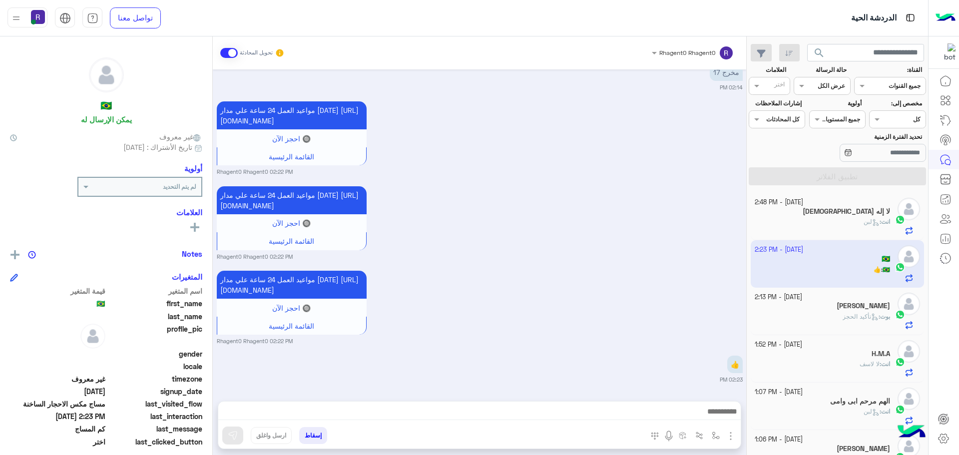
click at [884, 226] on p "انت : لبن" at bounding box center [877, 221] width 26 height 9
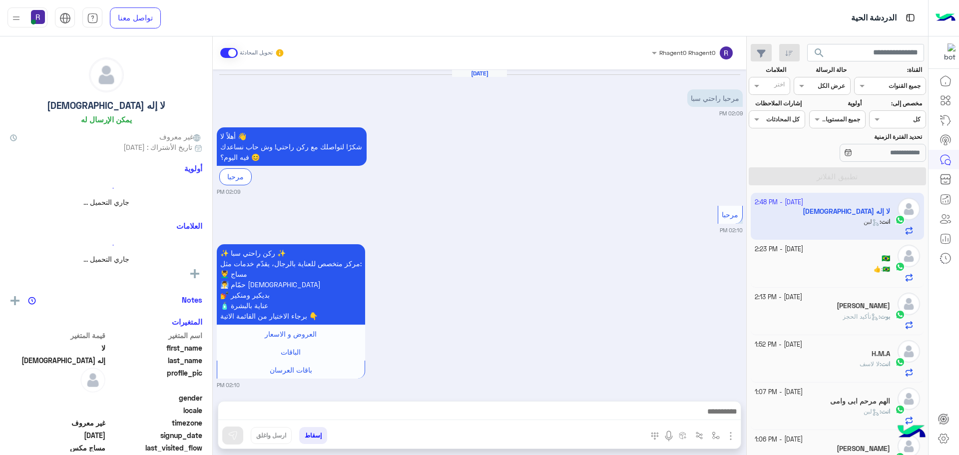
scroll to position [829, 0]
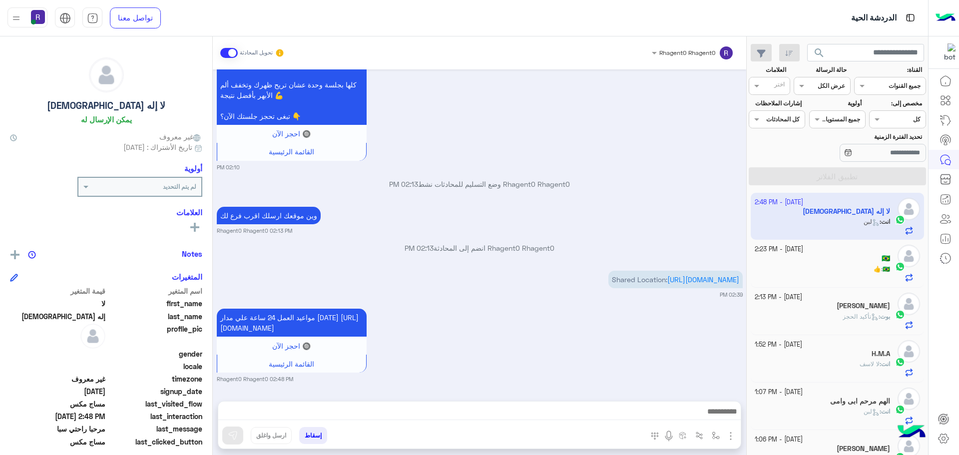
click at [880, 259] on div "🇧🇷" at bounding box center [823, 259] width 136 height 10
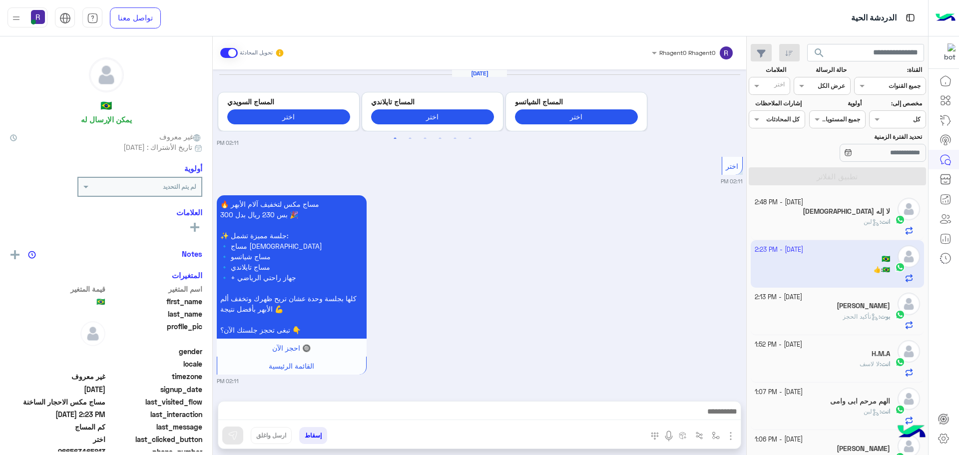
scroll to position [1309, 0]
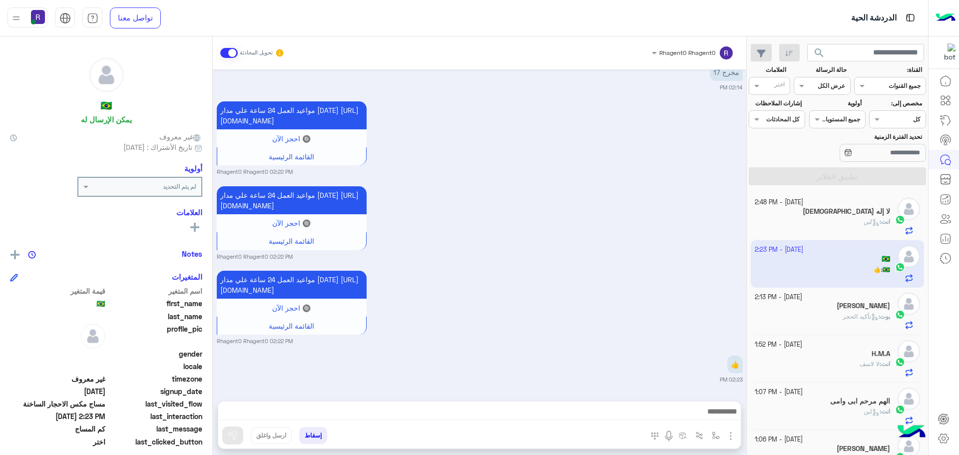
click at [858, 222] on div "انت : لبن" at bounding box center [823, 225] width 136 height 17
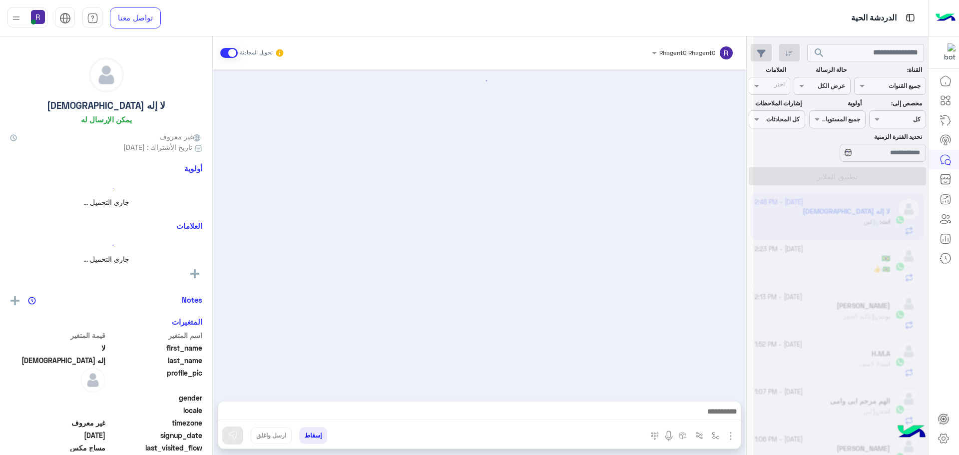
scroll to position [829, 0]
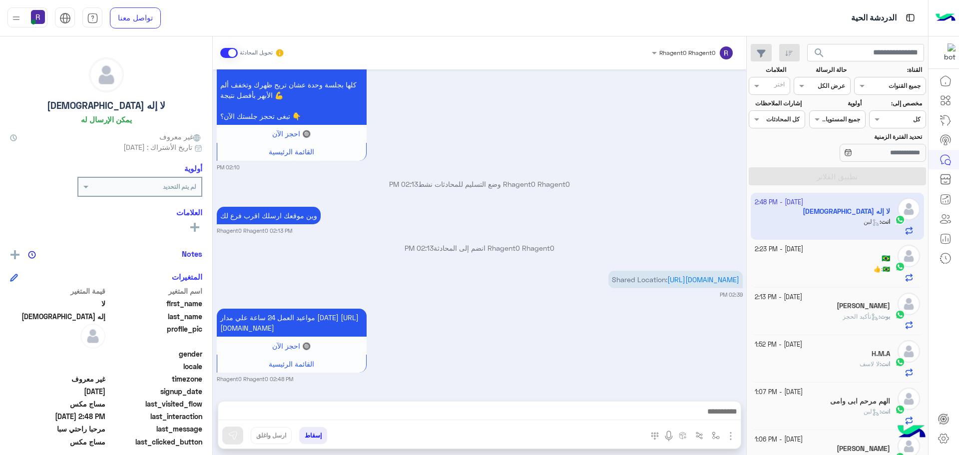
click at [683, 340] on div "مواعيد العمل 24 ساعة علي مدار اليوم https://maps.app.goo.gl/H7tsGYEmp6EGsZ938 🔘…" at bounding box center [480, 344] width 526 height 77
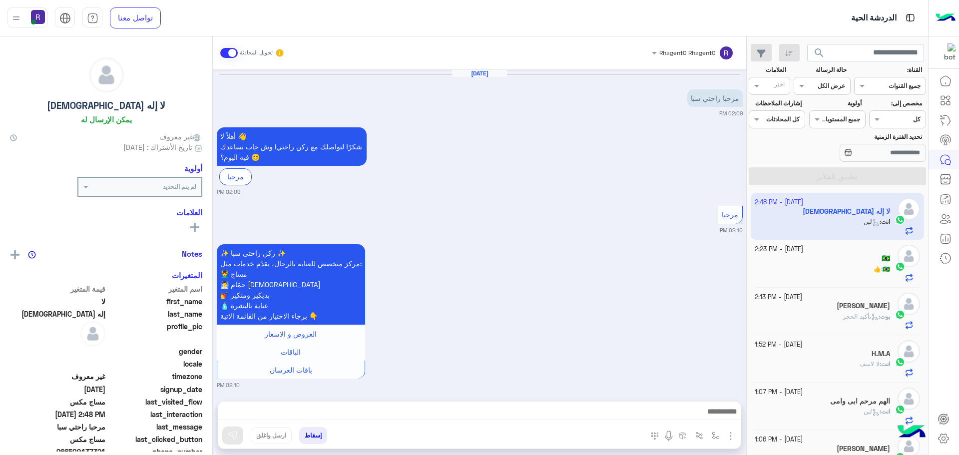
scroll to position [829, 0]
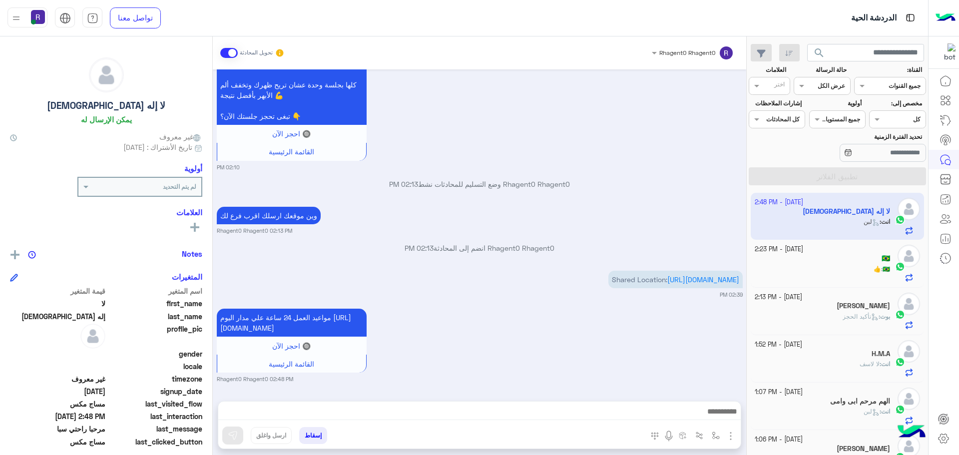
click at [883, 272] on b "🇧🇷 :" at bounding box center [885, 268] width 9 height 7
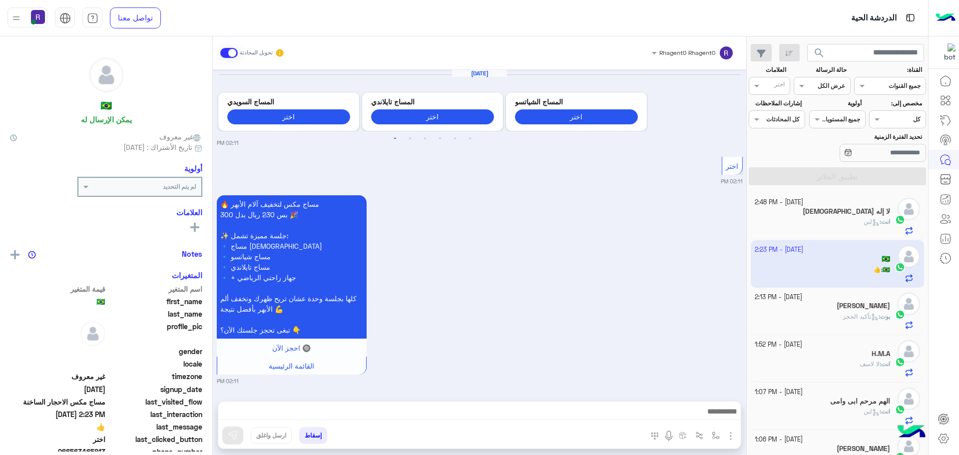
scroll to position [1309, 0]
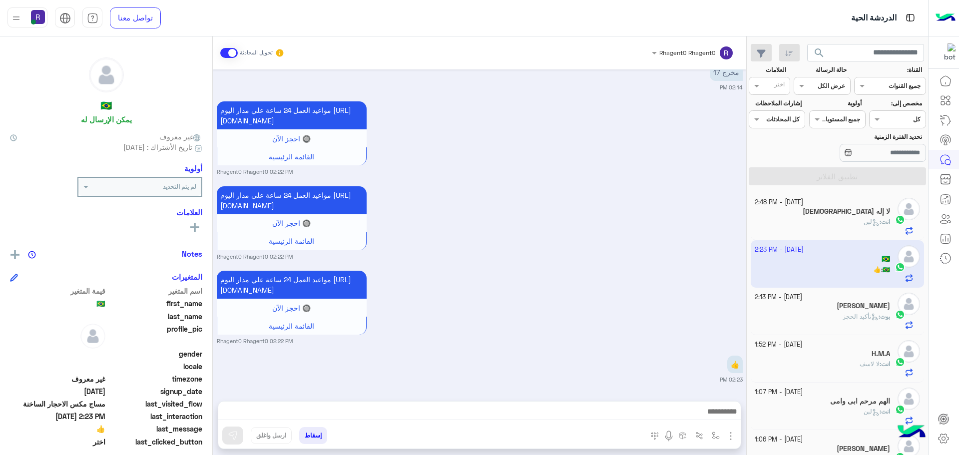
click at [831, 216] on div "لا إله [DEMOGRAPHIC_DATA]" at bounding box center [823, 212] width 136 height 10
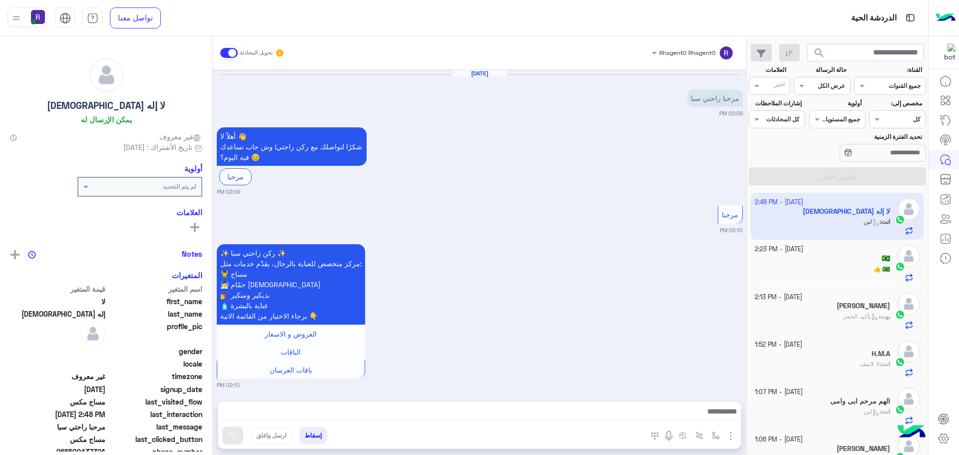
scroll to position [829, 0]
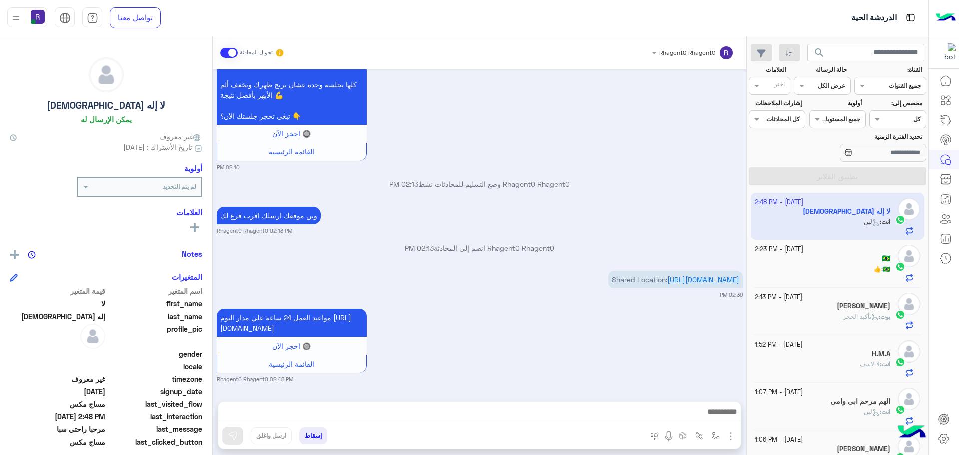
click at [884, 264] on div "🇧🇷" at bounding box center [823, 259] width 136 height 10
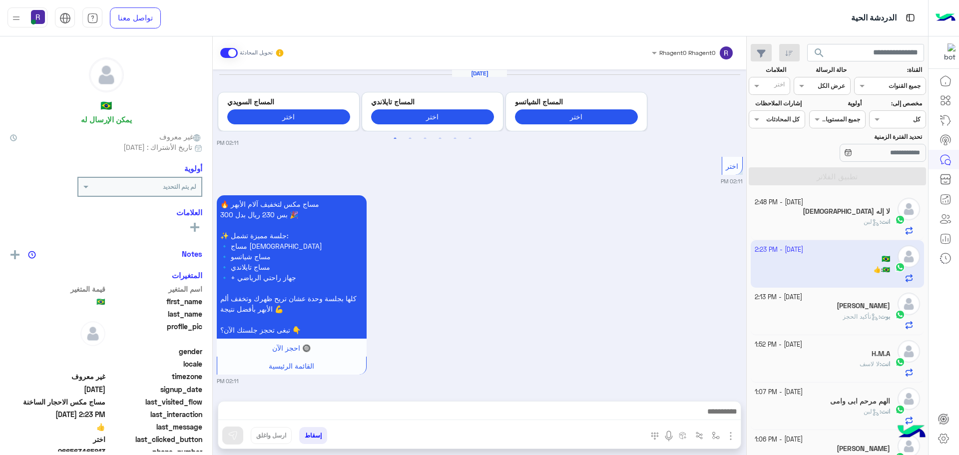
scroll to position [1309, 0]
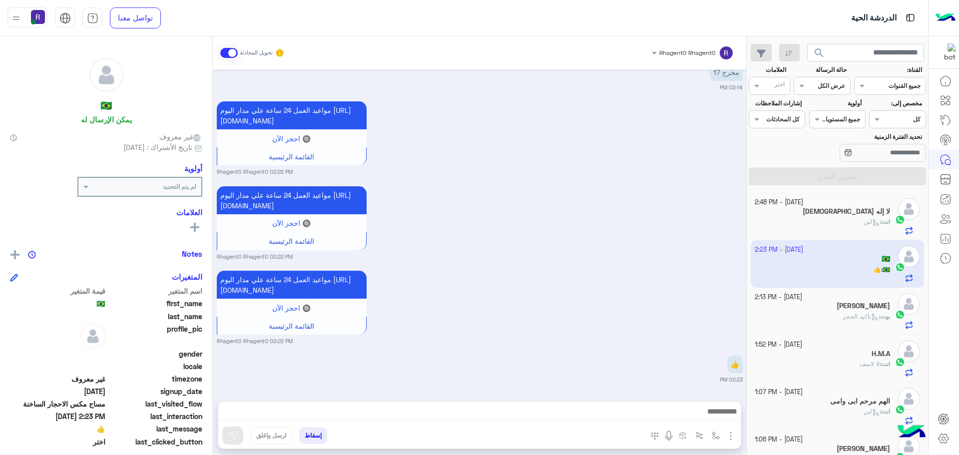
click at [862, 211] on h5 "لا إله [DEMOGRAPHIC_DATA]" at bounding box center [846, 211] width 87 height 8
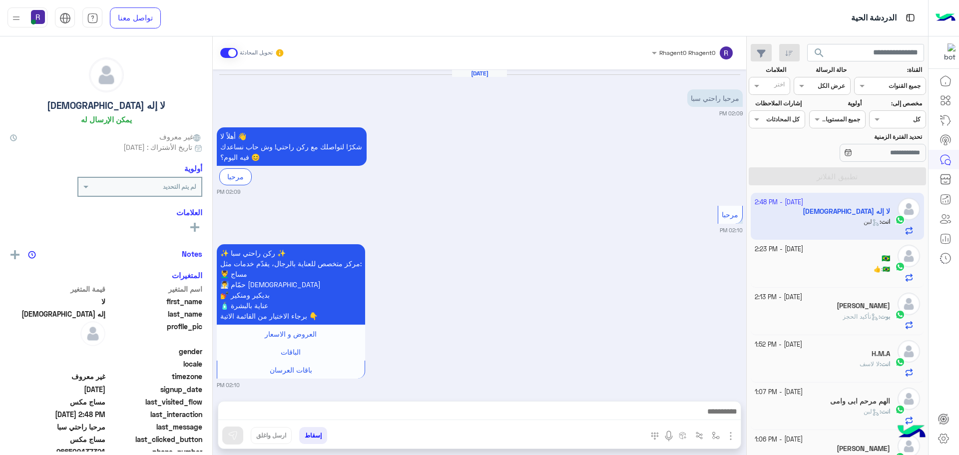
scroll to position [829, 0]
